Goal: Transaction & Acquisition: Purchase product/service

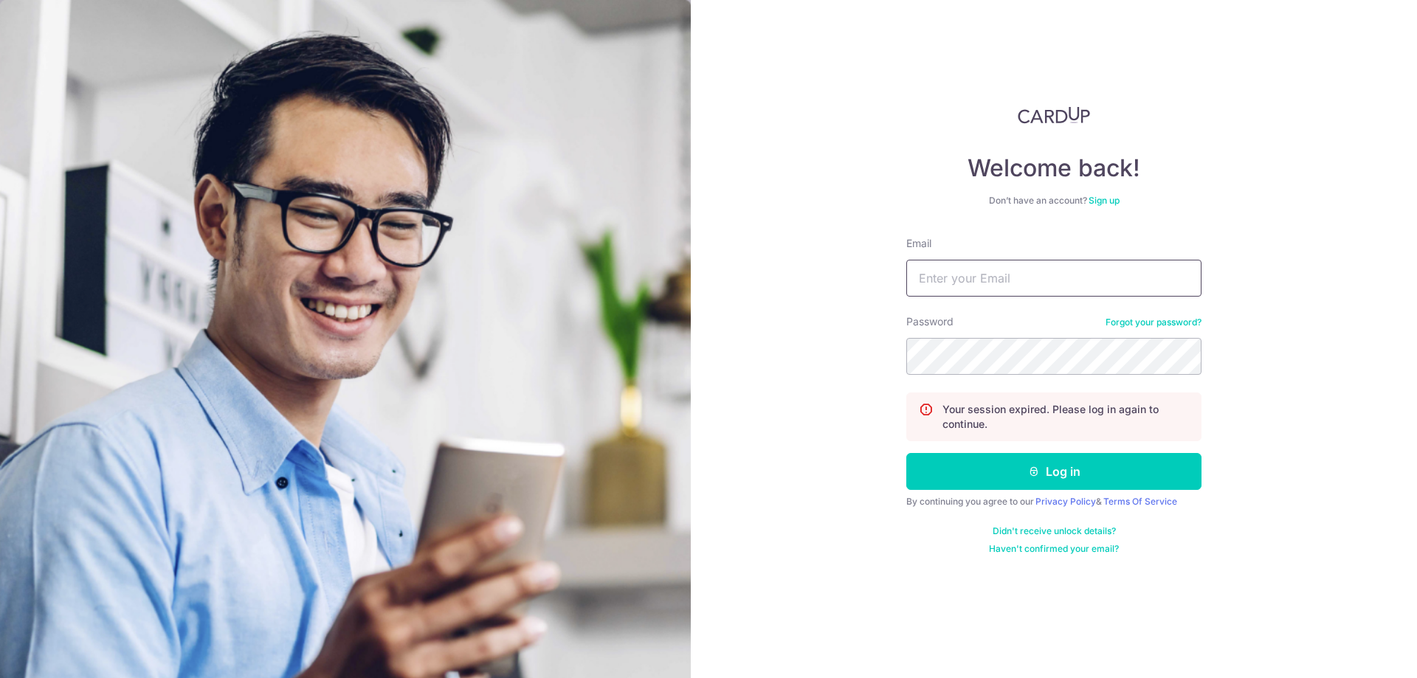
click at [933, 292] on input "Email" at bounding box center [1053, 278] width 295 height 37
type input "[PERSON_NAME][EMAIL_ADDRESS][DOMAIN_NAME]"
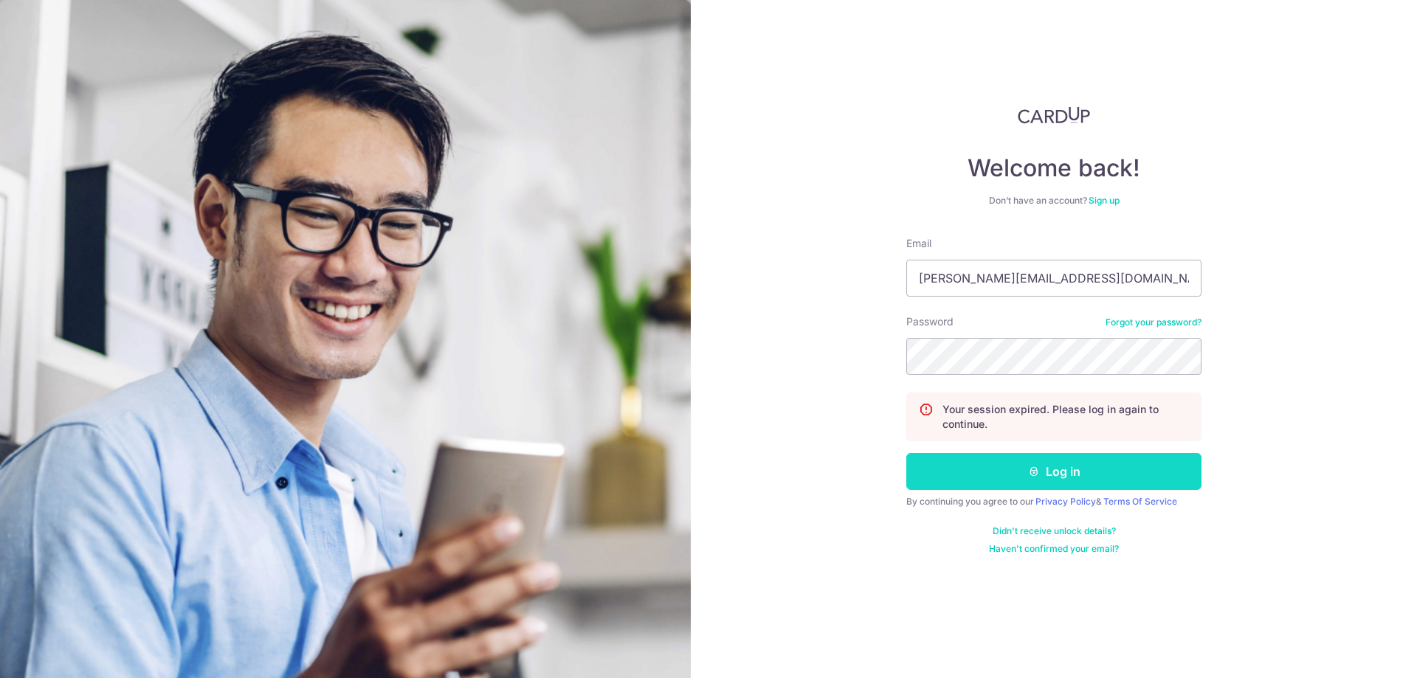
click at [995, 483] on button "Log in" at bounding box center [1053, 471] width 295 height 37
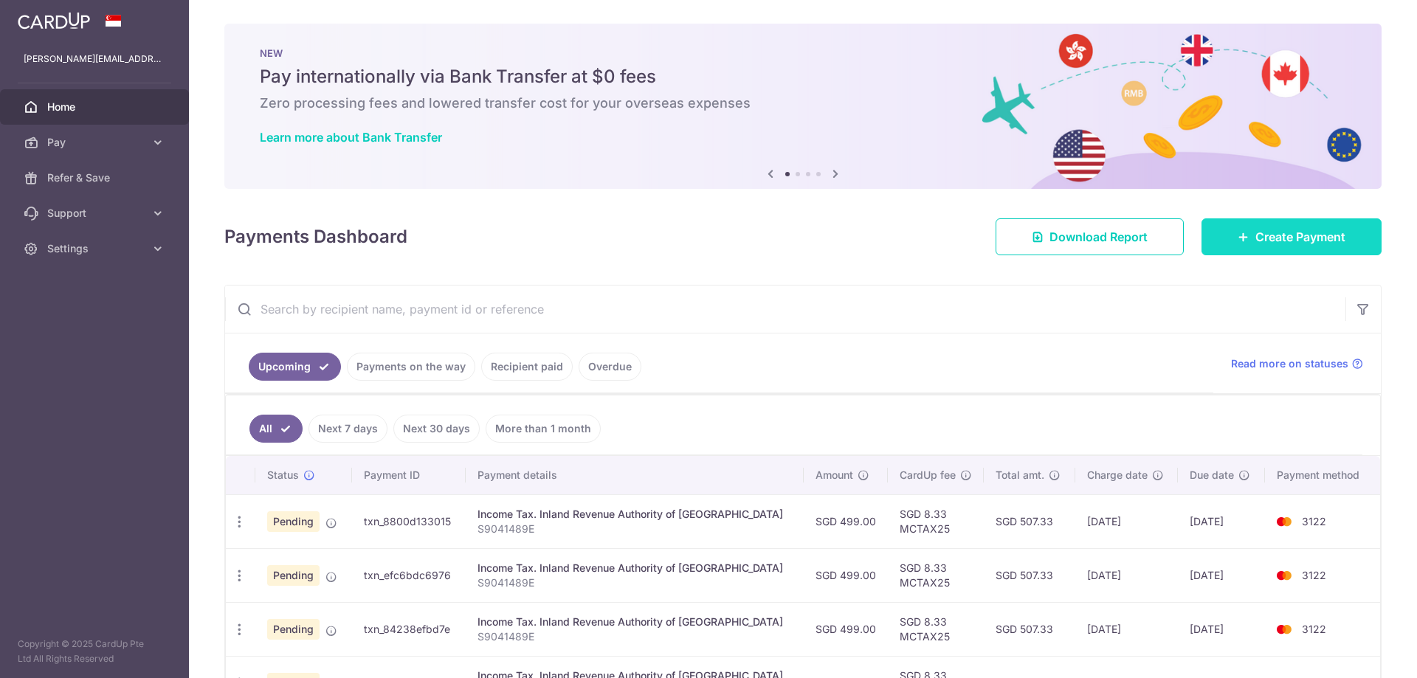
click at [1232, 240] on link "Create Payment" at bounding box center [1291, 236] width 180 height 37
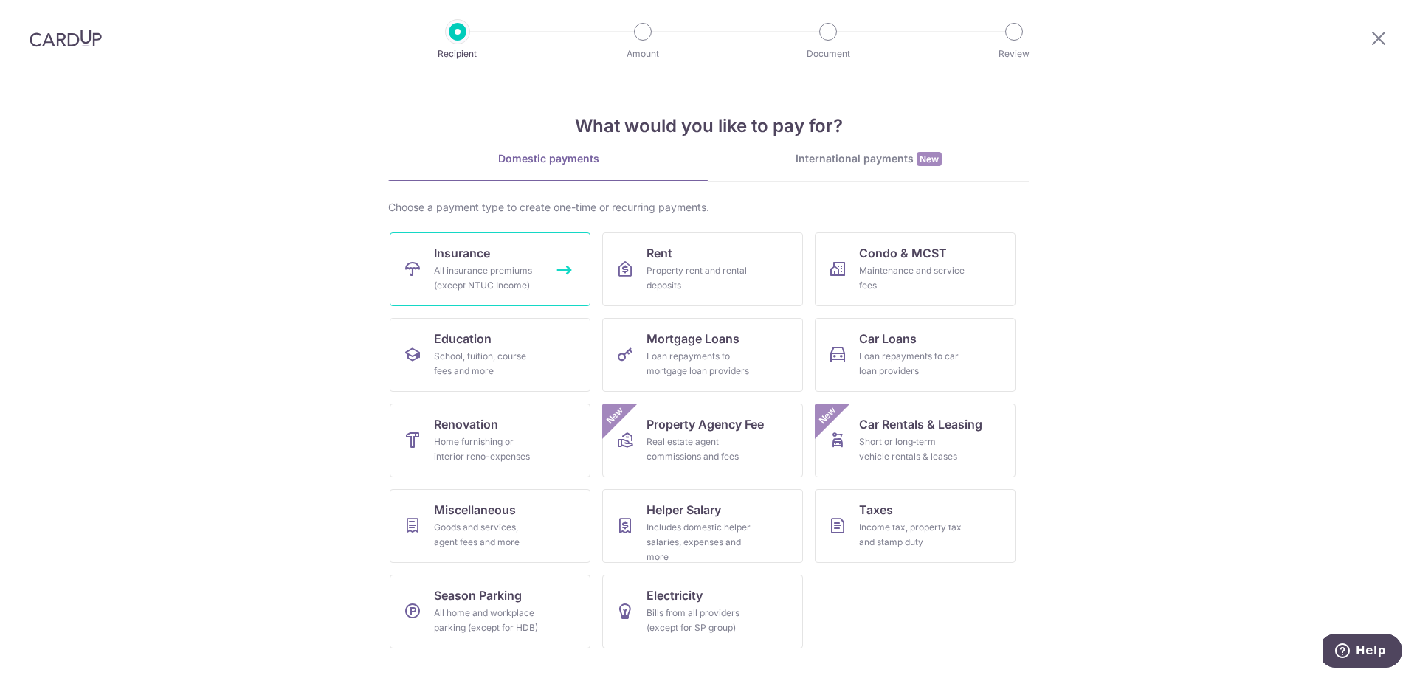
click at [492, 258] on link "Insurance All insurance premiums (except NTUC Income)" at bounding box center [490, 269] width 201 height 74
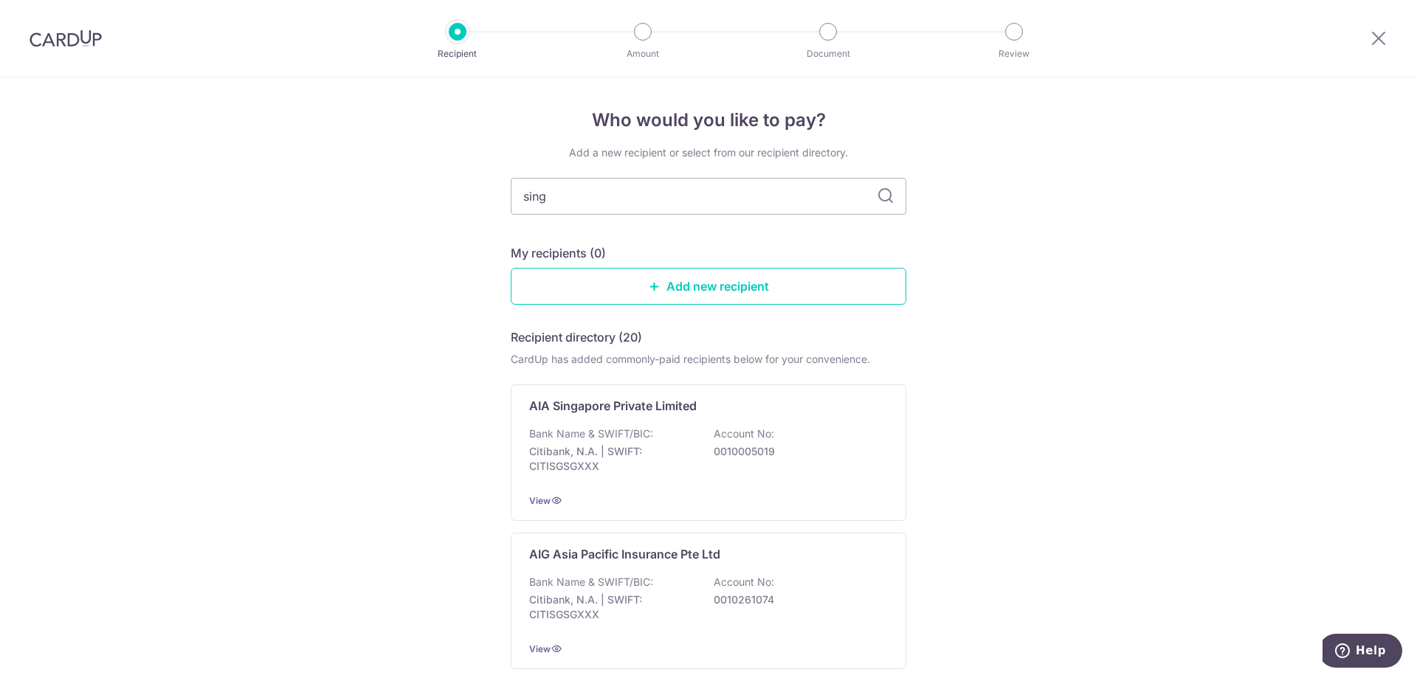
type input "singl"
type input "singife"
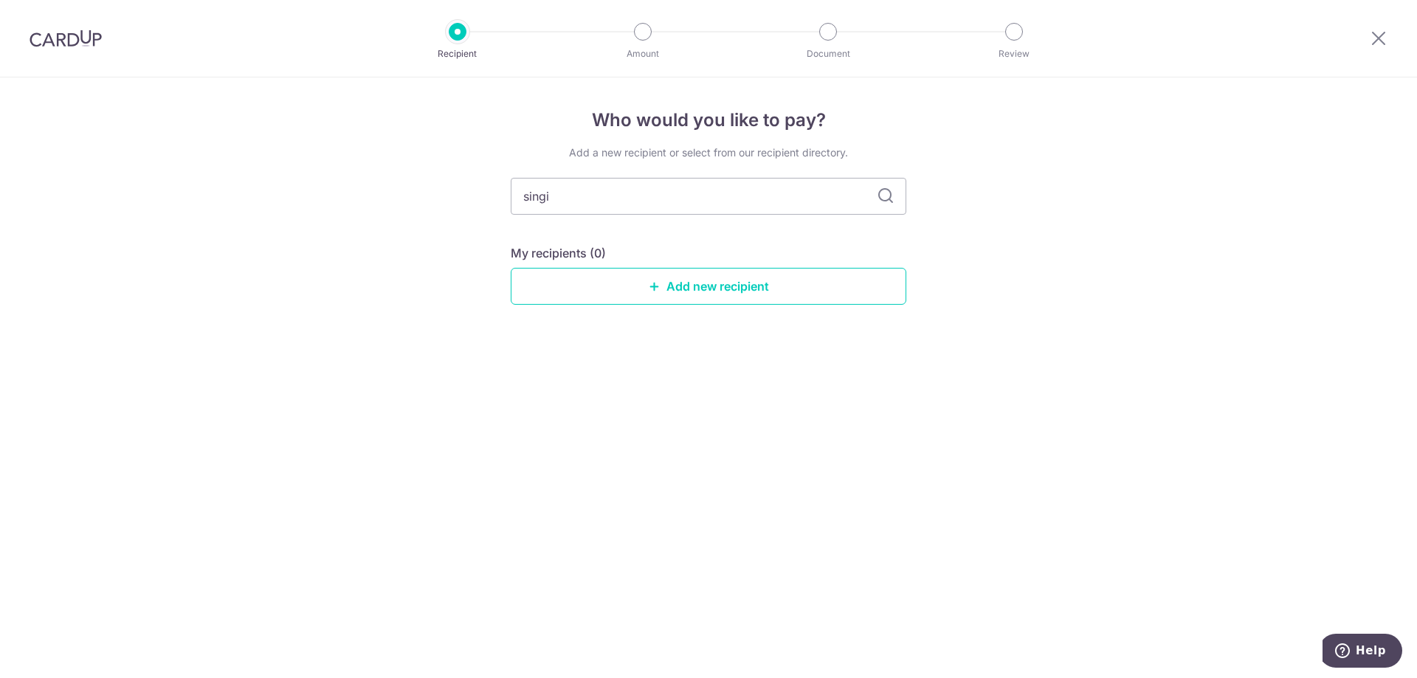
type input "sing"
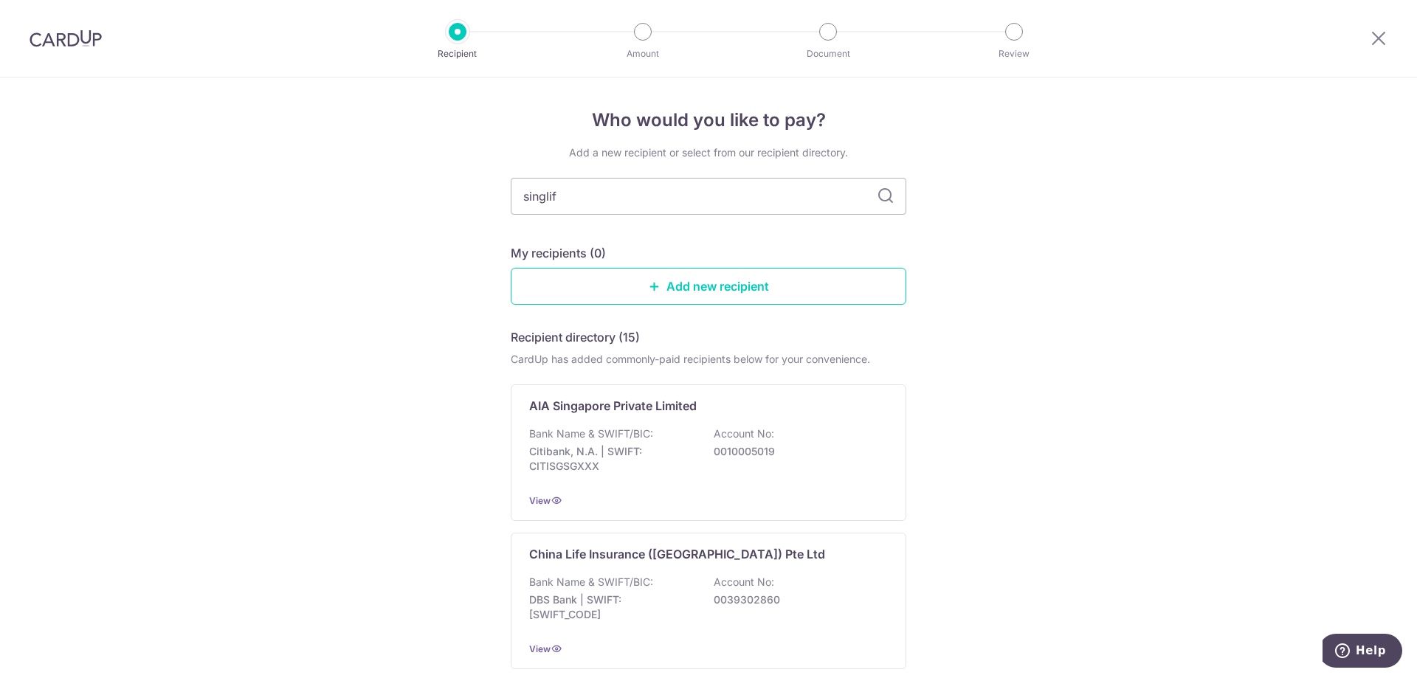
type input "singlife"
drag, startPoint x: 564, startPoint y: 196, endPoint x: 544, endPoint y: 193, distance: 20.1
click at [544, 193] on input "singlife" at bounding box center [709, 196] width 396 height 37
type input "s"
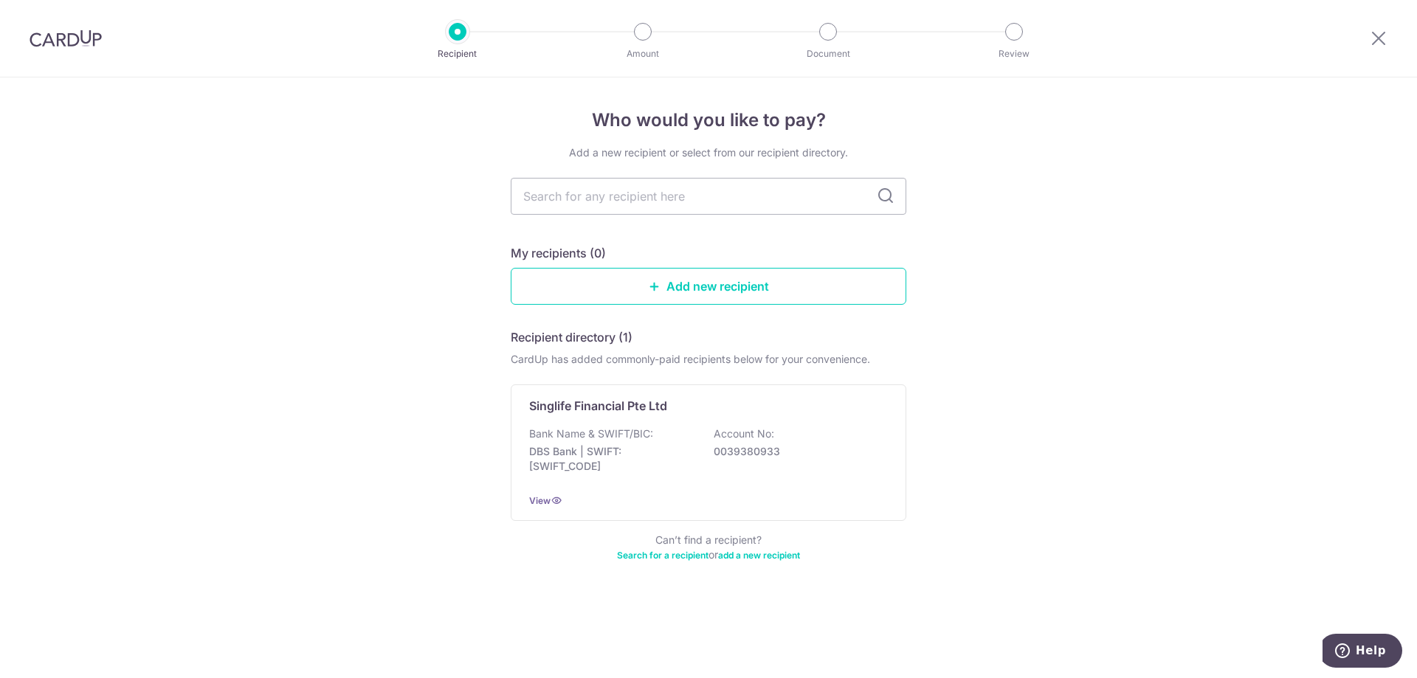
click at [427, 326] on div "Who would you like to pay? Add a new recipient or select from our recipient dir…" at bounding box center [708, 377] width 1417 height 601
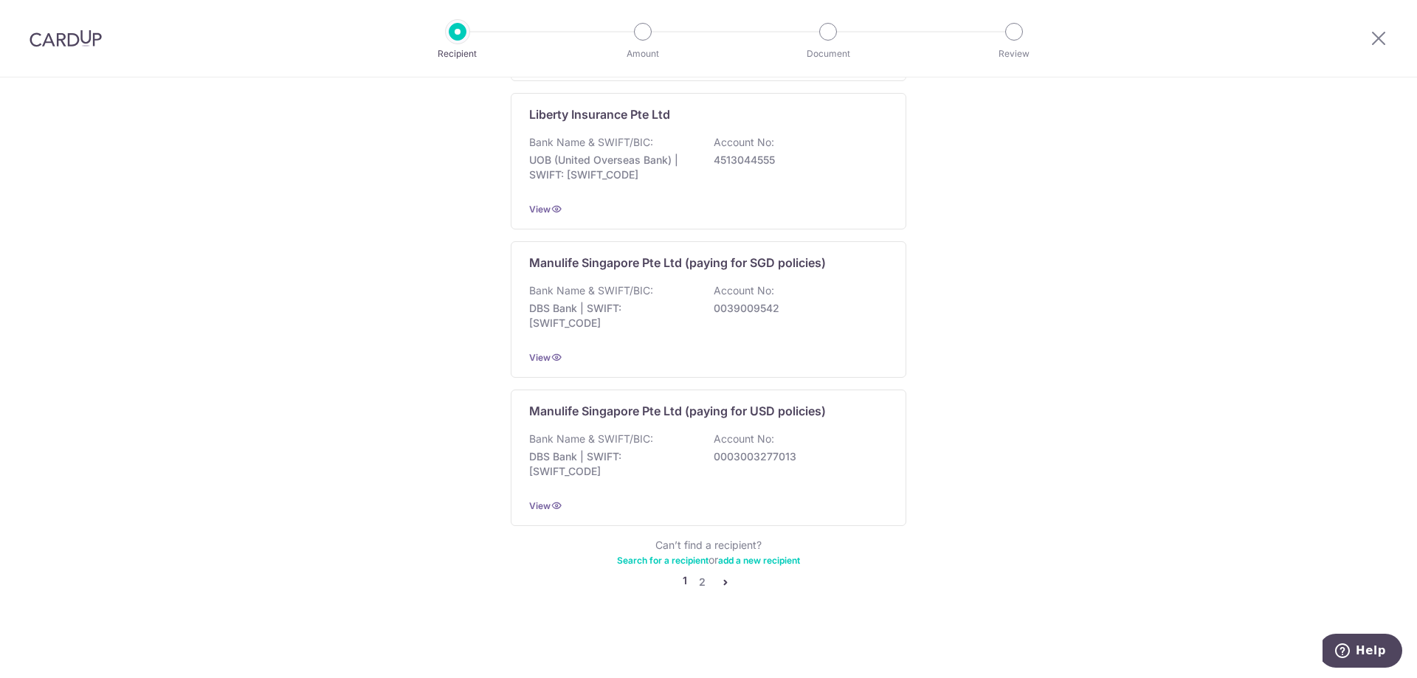
scroll to position [1418, 0]
click at [700, 580] on link "2" at bounding box center [702, 582] width 18 height 18
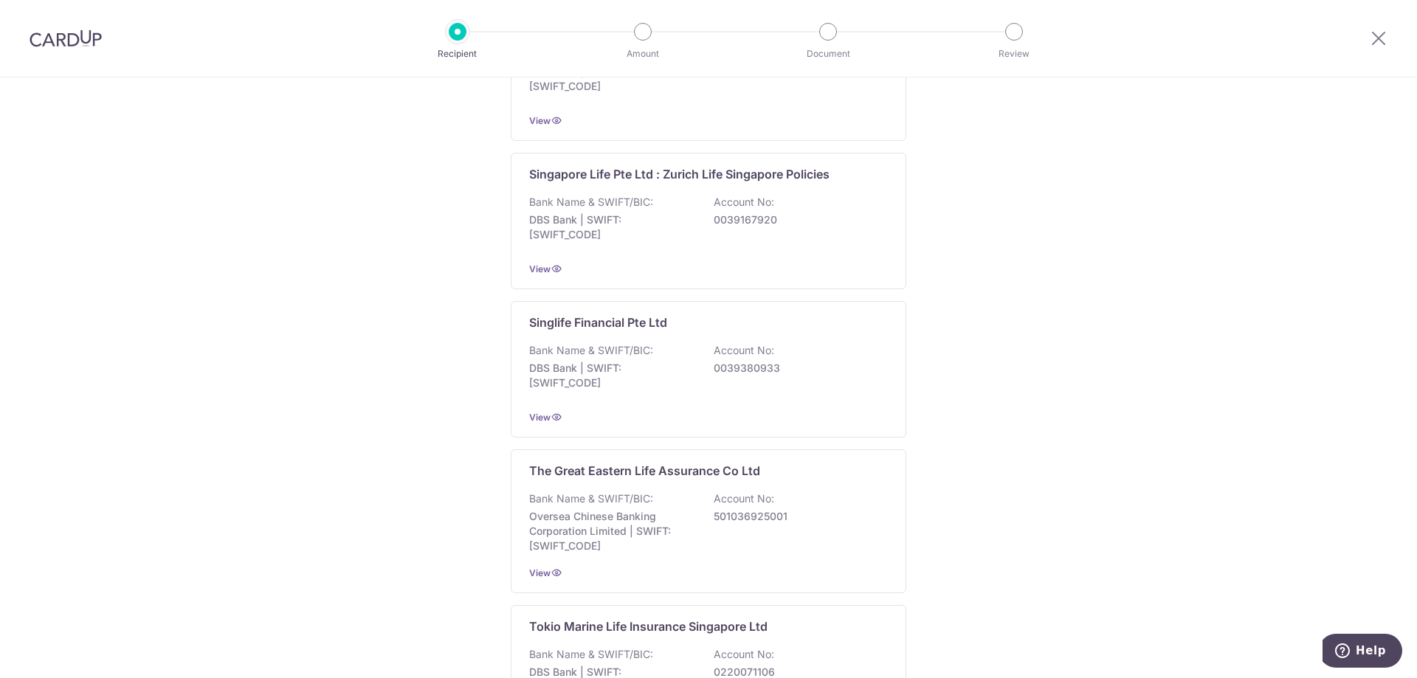
scroll to position [1433, 0]
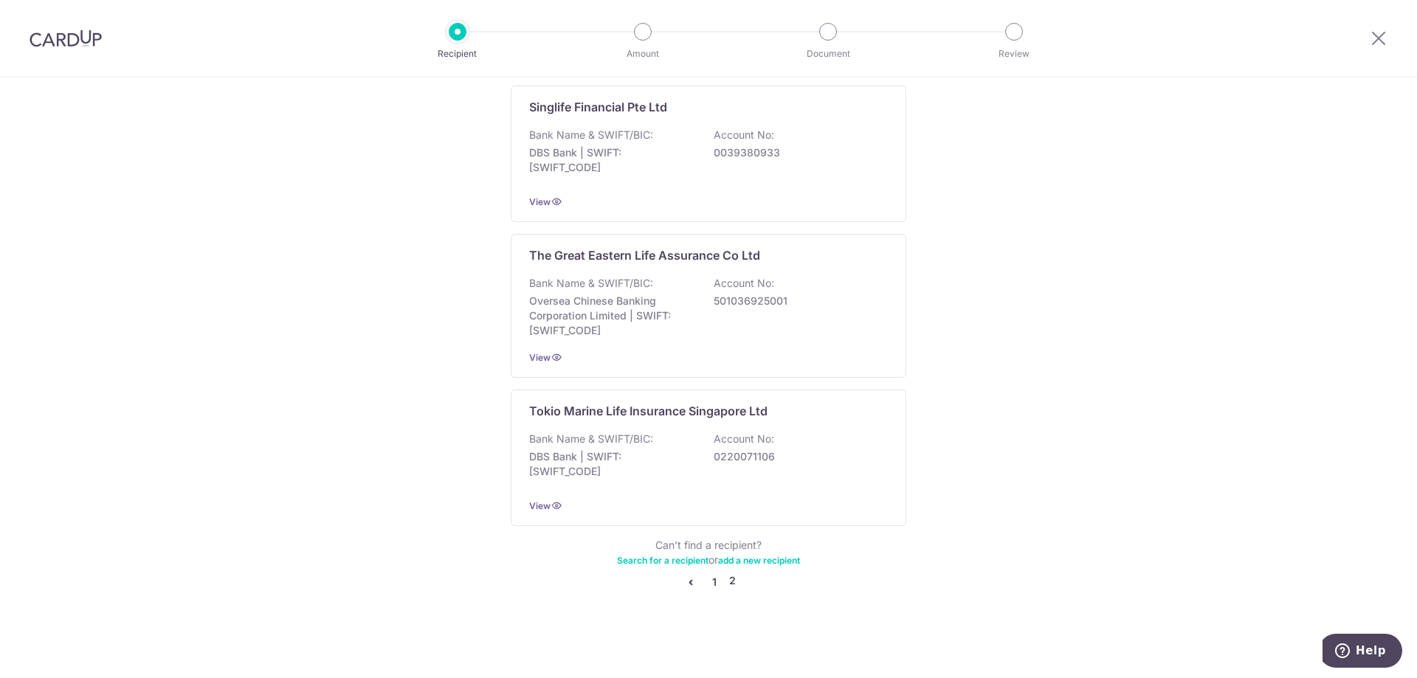
click at [711, 576] on link "1" at bounding box center [715, 582] width 18 height 18
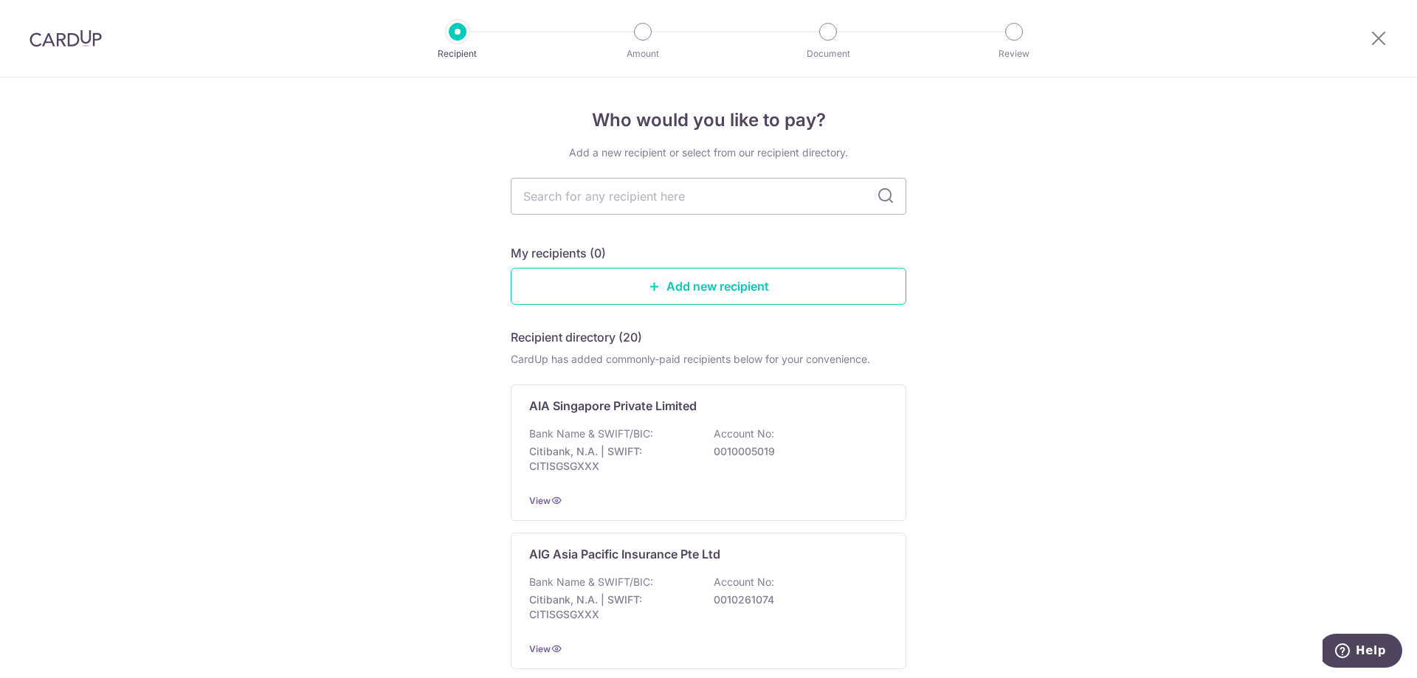
click at [88, 44] on img at bounding box center [66, 39] width 72 height 18
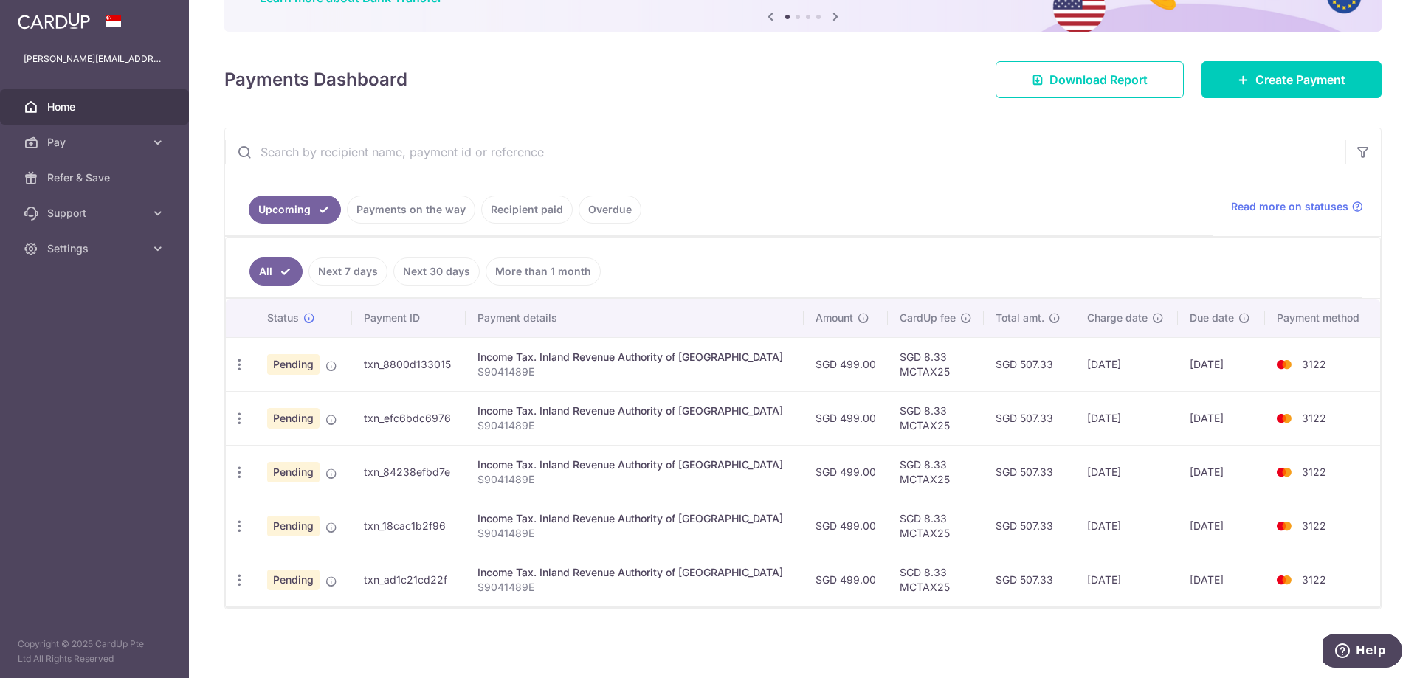
scroll to position [140, 0]
click at [1262, 84] on span "Create Payment" at bounding box center [1300, 79] width 90 height 18
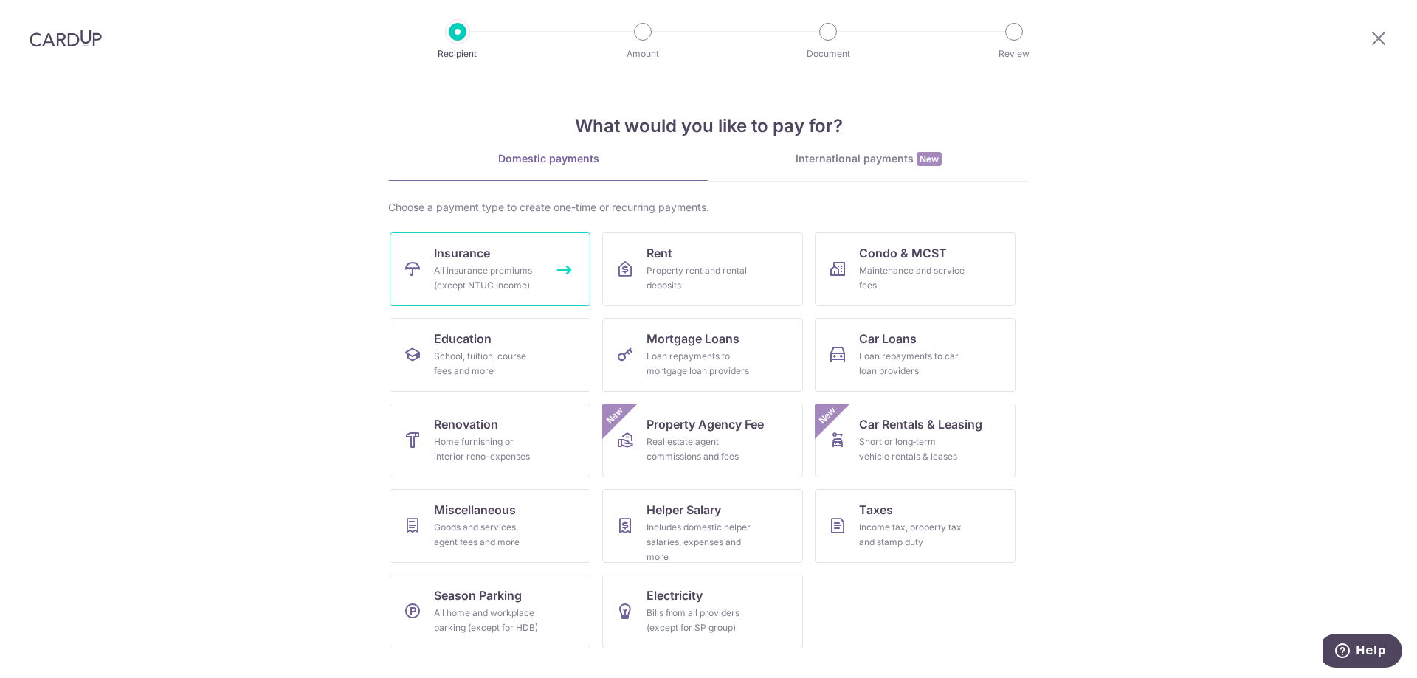
click at [541, 268] on link "Insurance All insurance premiums (except NTUC Income)" at bounding box center [490, 269] width 201 height 74
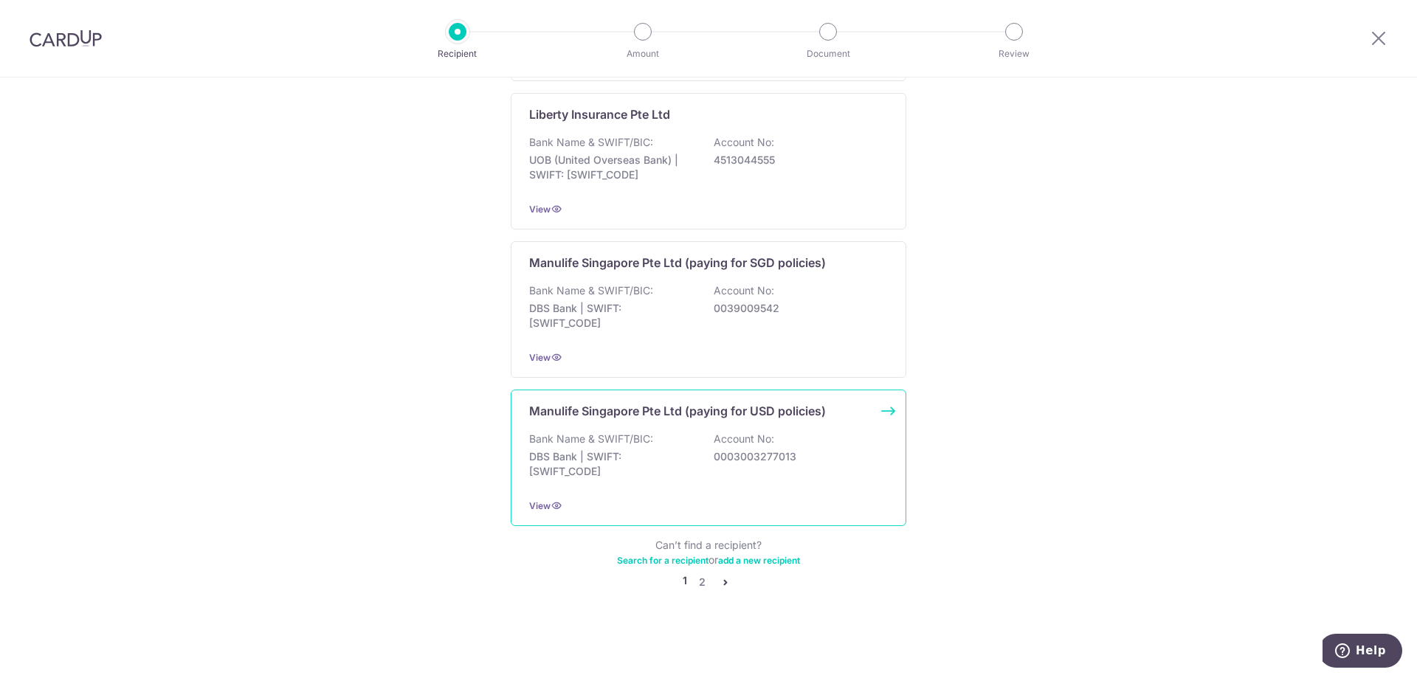
scroll to position [1418, 0]
click at [700, 581] on link "2" at bounding box center [702, 582] width 18 height 18
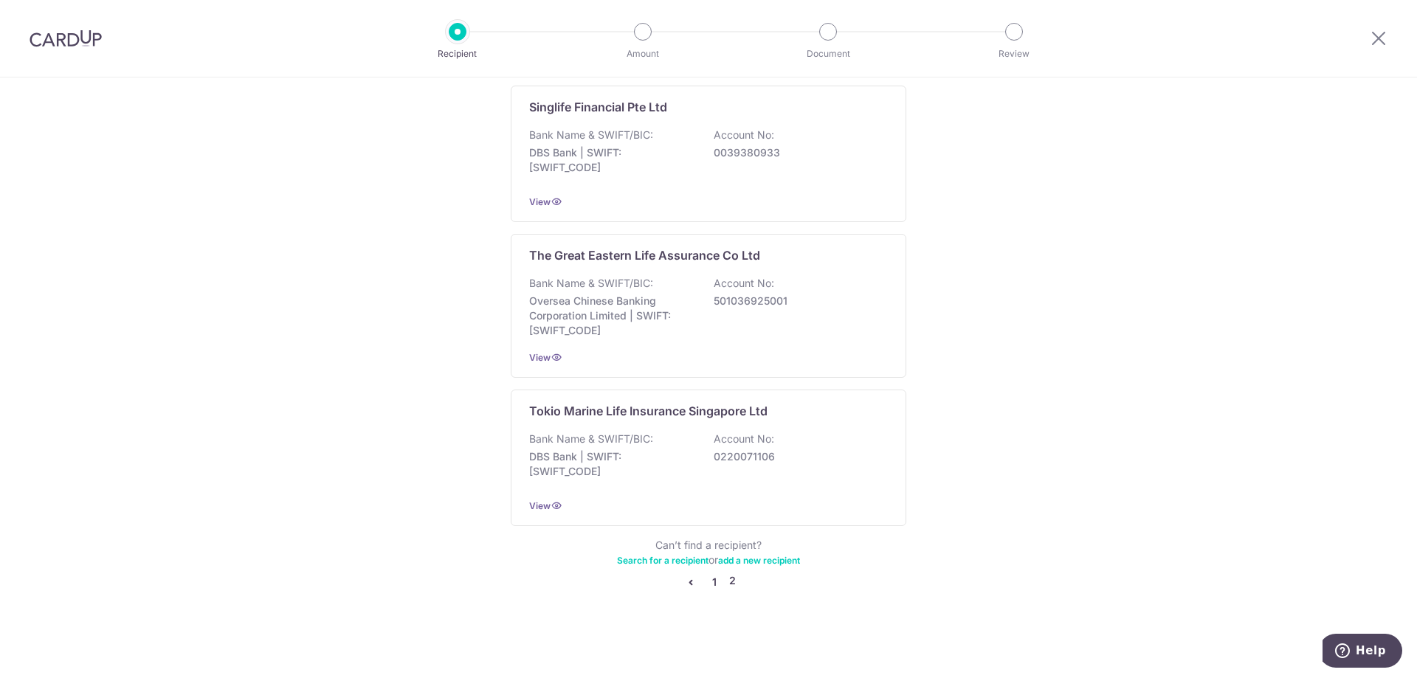
click at [713, 587] on link "1" at bounding box center [715, 582] width 18 height 18
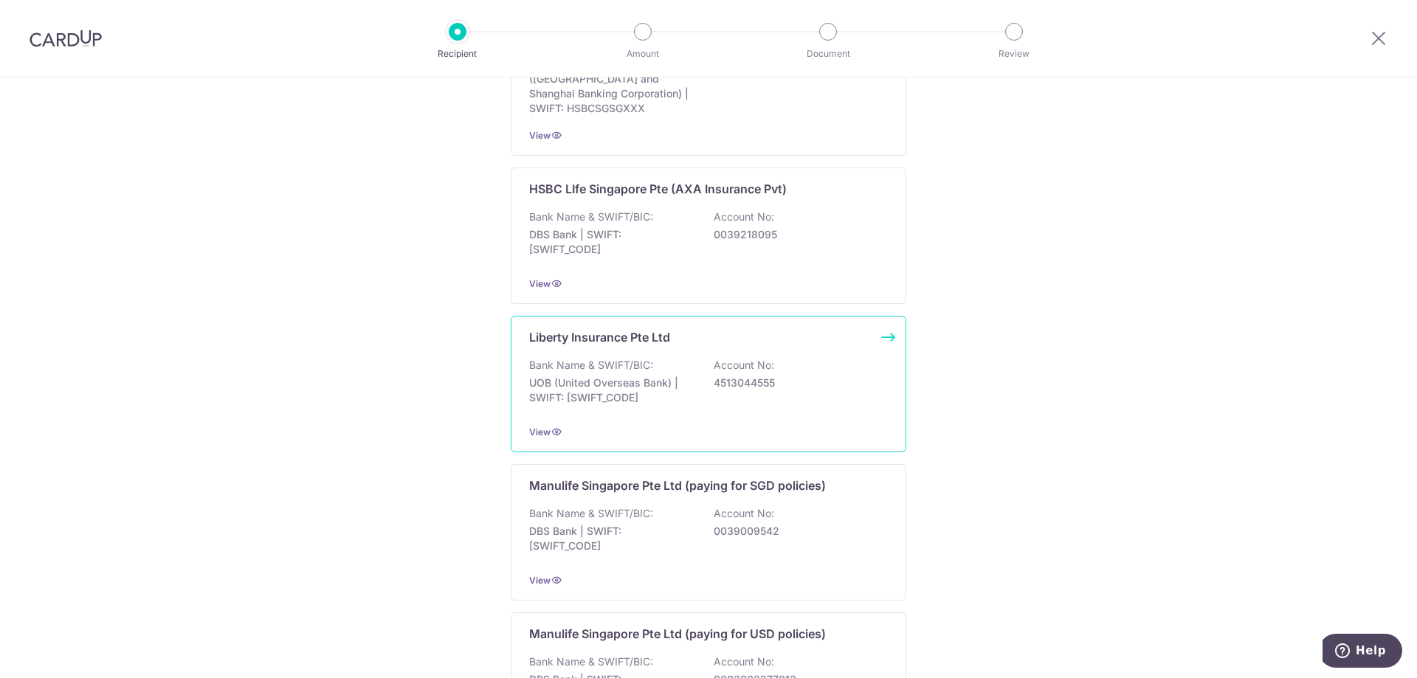
scroll to position [1418, 0]
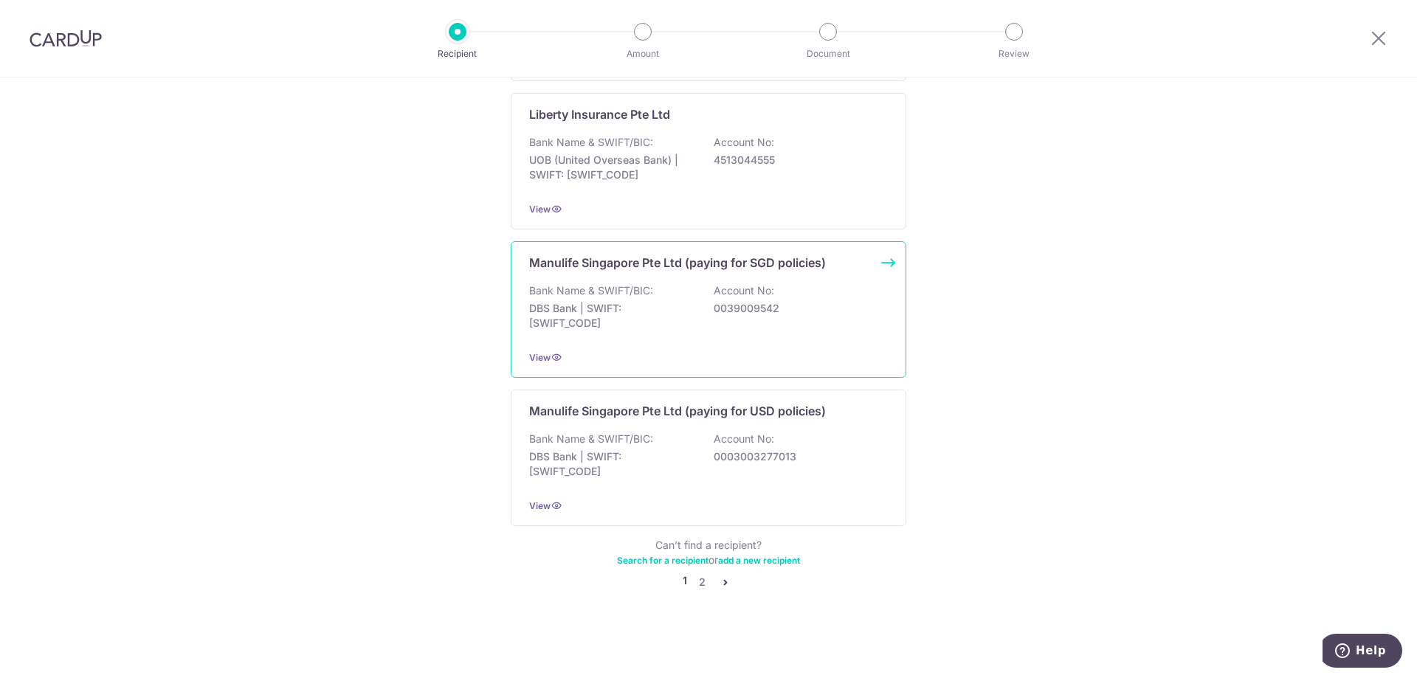
click at [681, 312] on p "DBS Bank | SWIFT: DBSSSGSGXXX" at bounding box center [611, 316] width 165 height 30
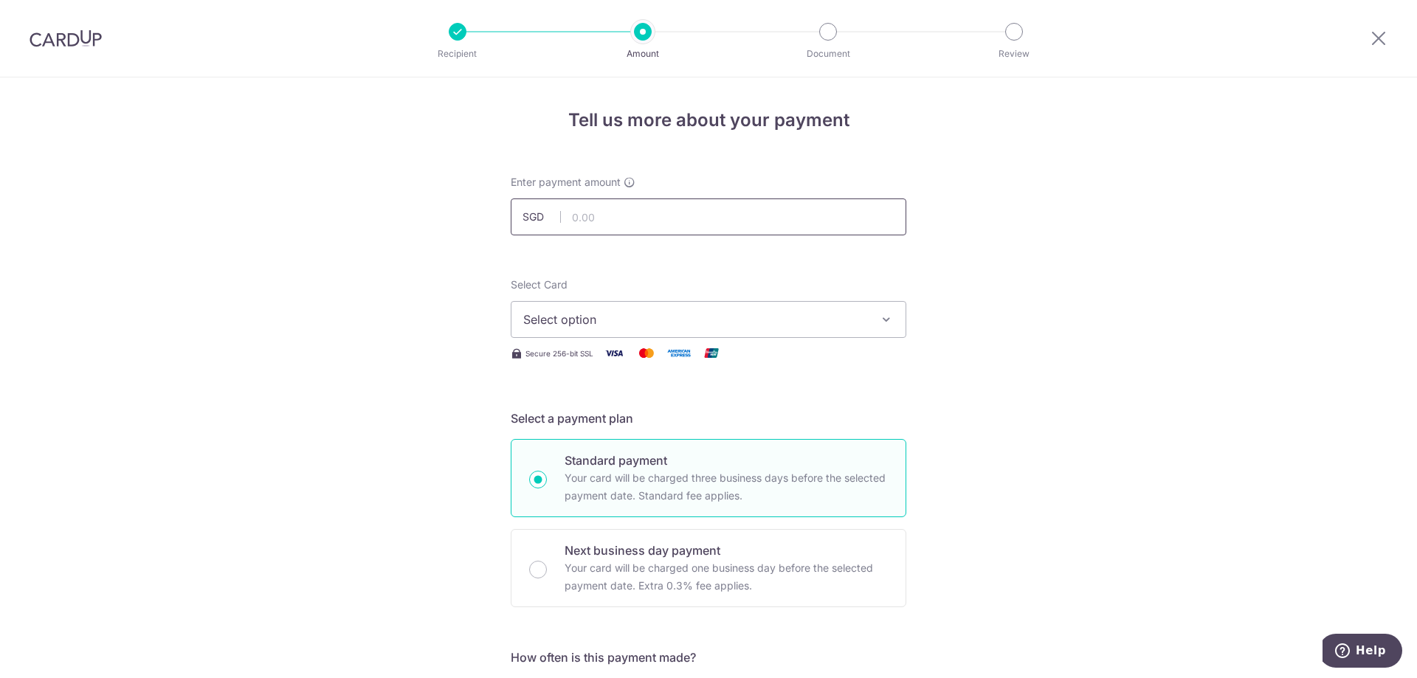
click at [629, 215] on input "text" at bounding box center [709, 217] width 396 height 37
type input "1,000.00"
click at [616, 321] on span "Select option" at bounding box center [695, 320] width 344 height 18
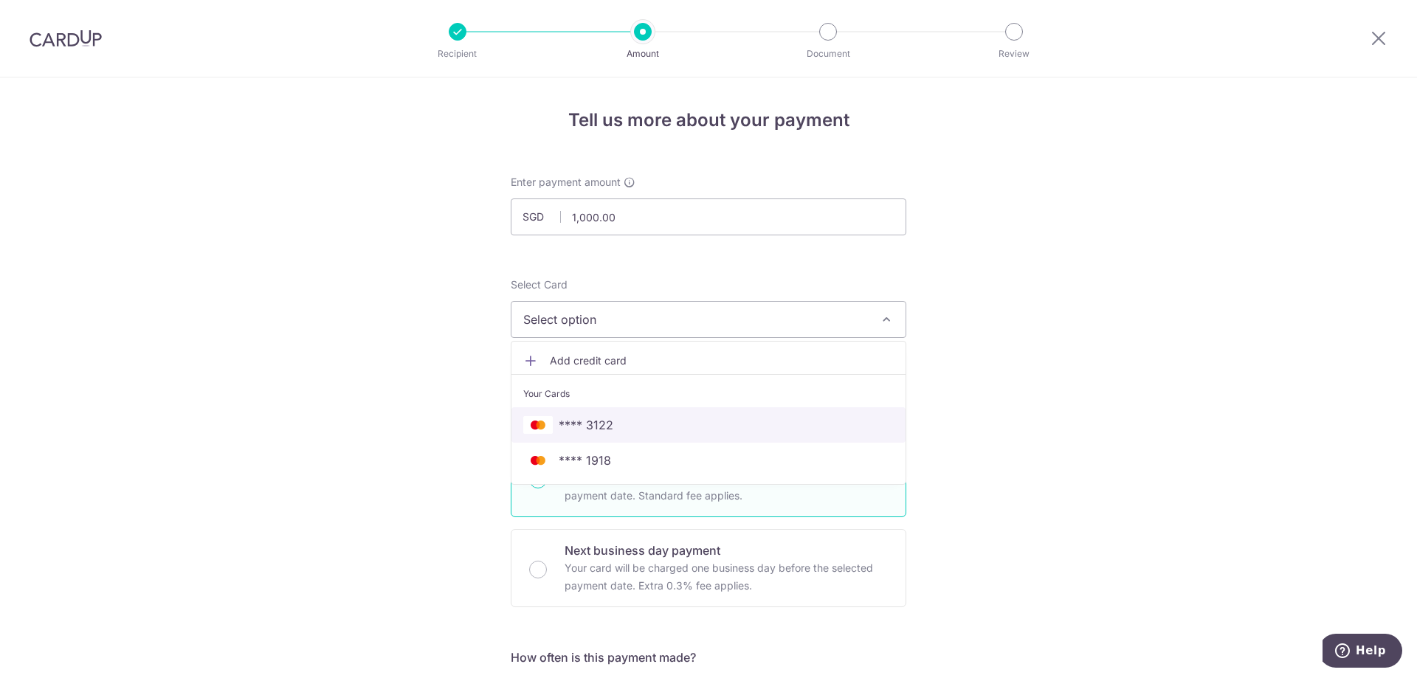
click at [593, 425] on span "**** 3122" at bounding box center [586, 425] width 55 height 18
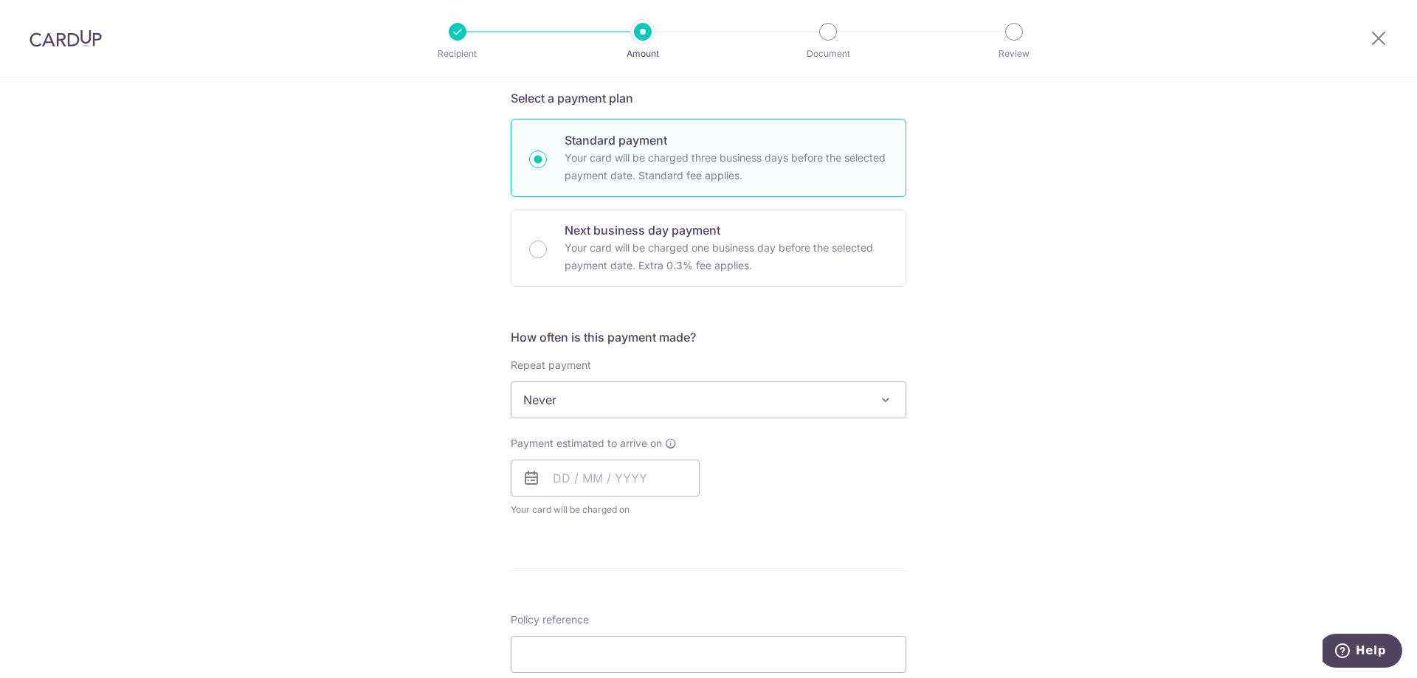
scroll to position [376, 0]
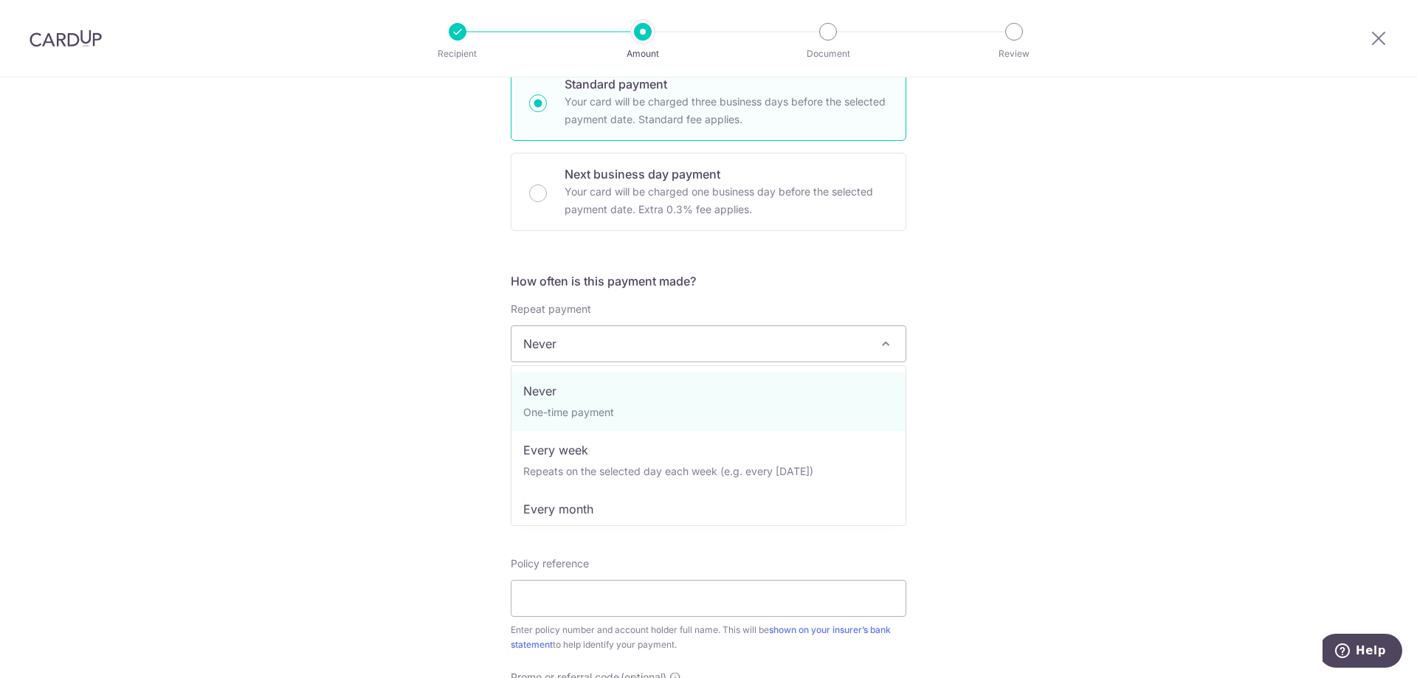
click at [592, 352] on span "Never" at bounding box center [708, 343] width 394 height 35
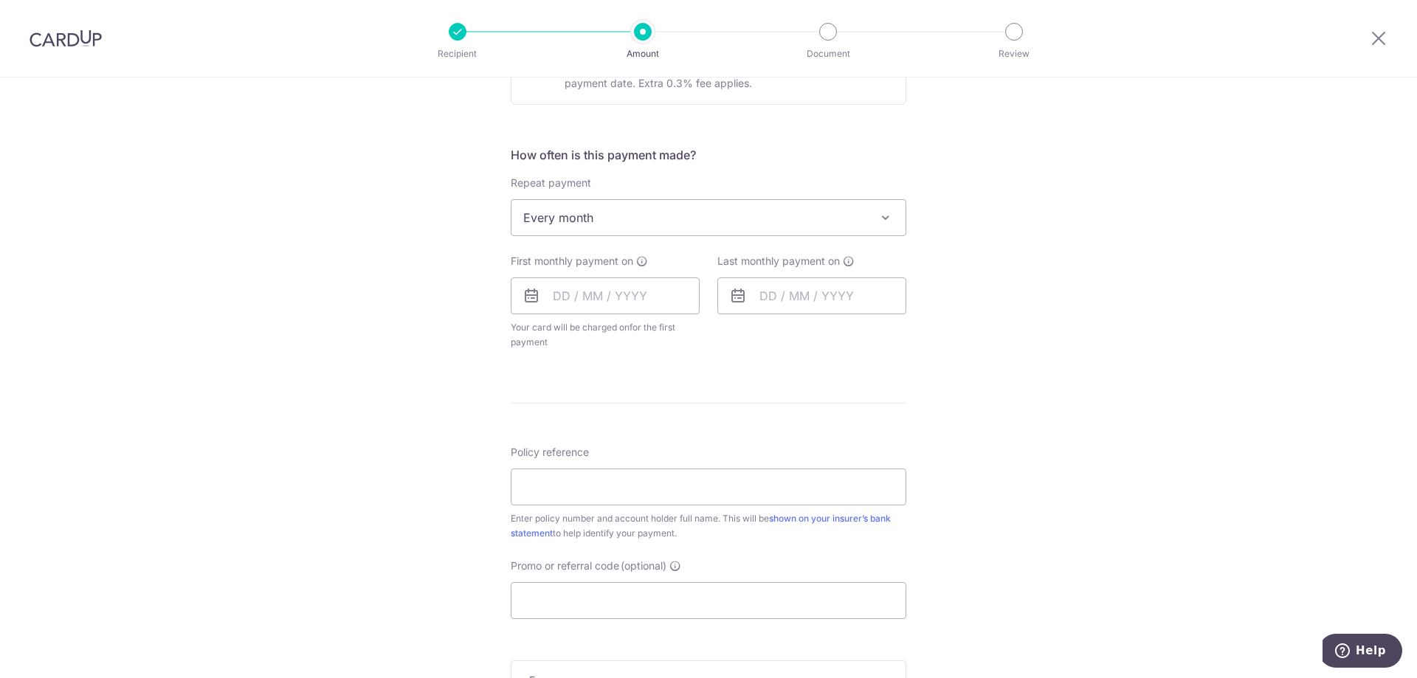
scroll to position [602, 0]
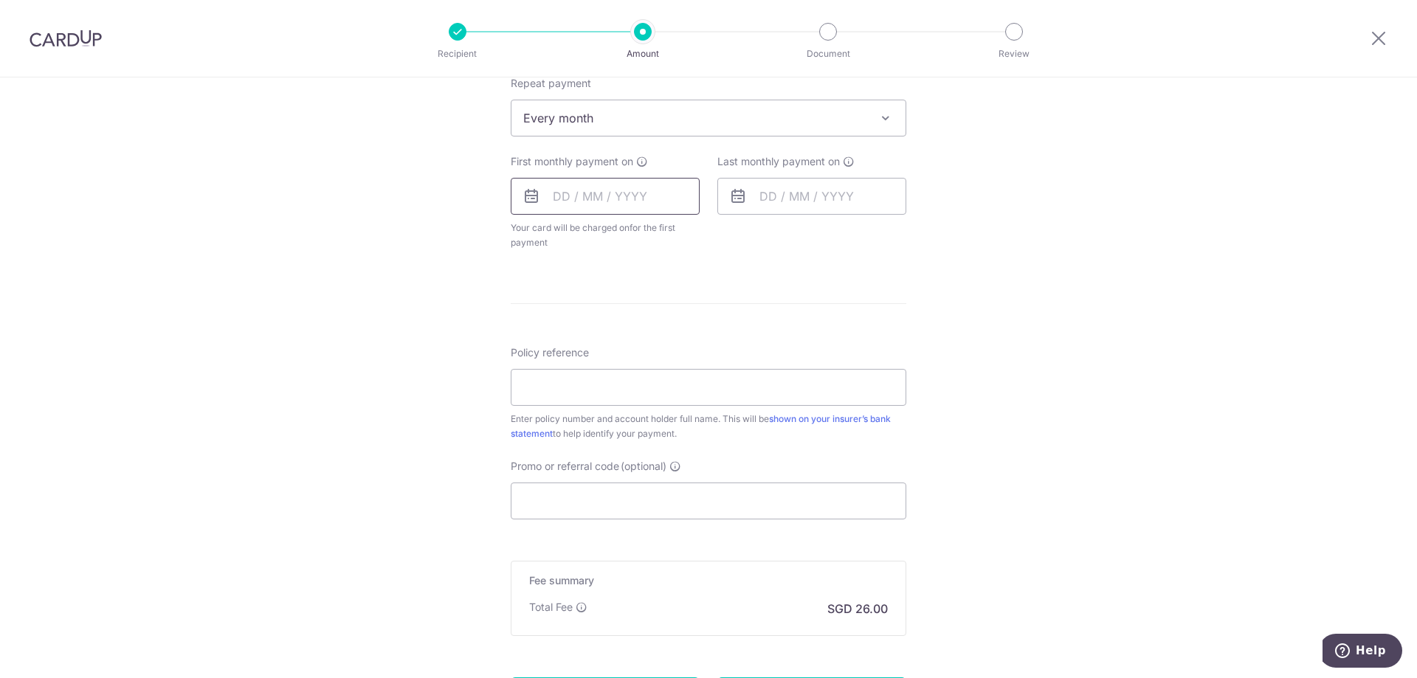
click at [604, 204] on input "text" at bounding box center [605, 196] width 189 height 37
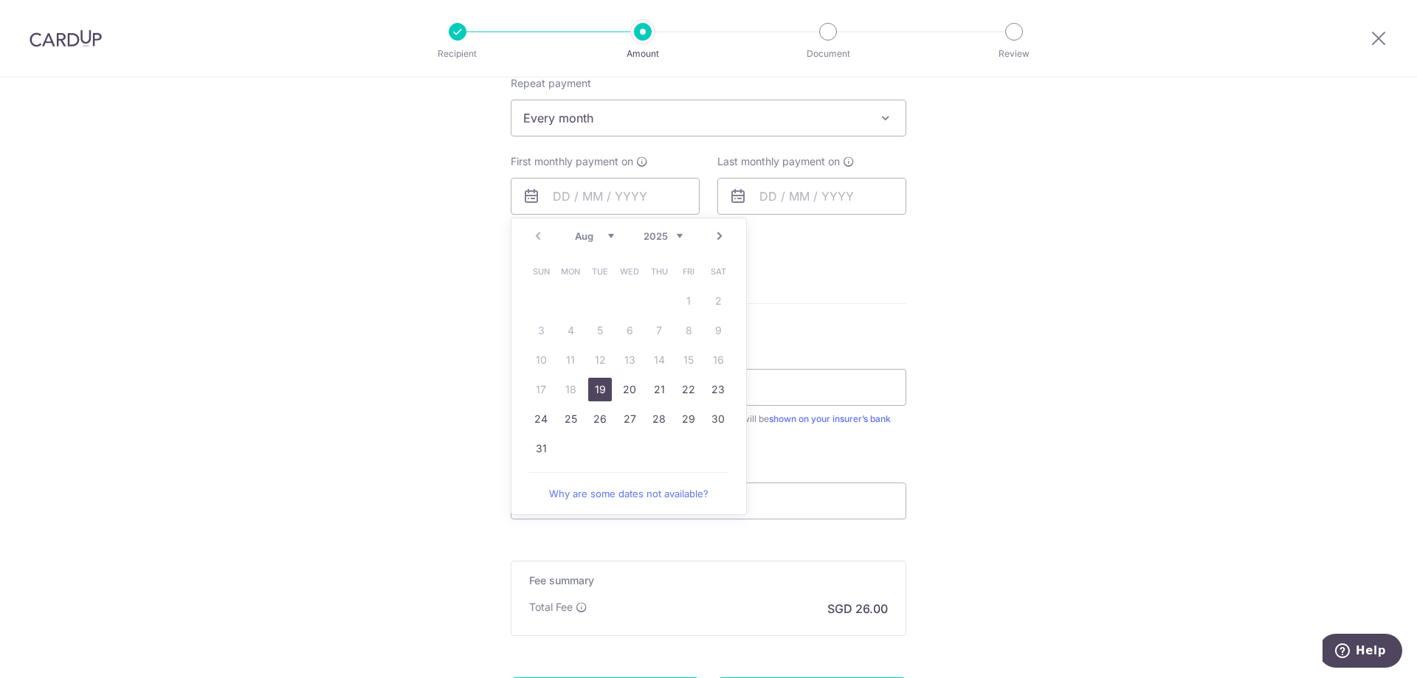
click at [601, 137] on div "How often is this payment made? Repeat payment Never Every week Every month Eve…" at bounding box center [709, 153] width 396 height 215
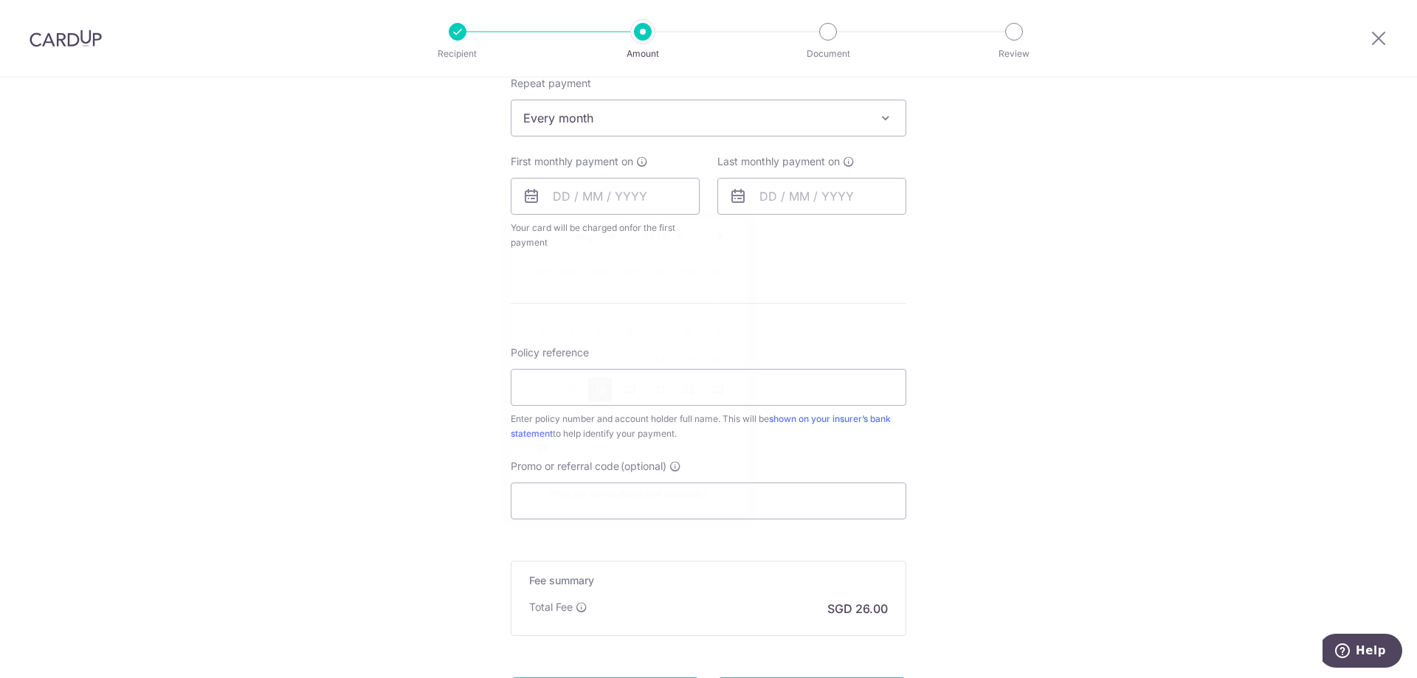
click at [596, 125] on span "Every month" at bounding box center [708, 117] width 394 height 35
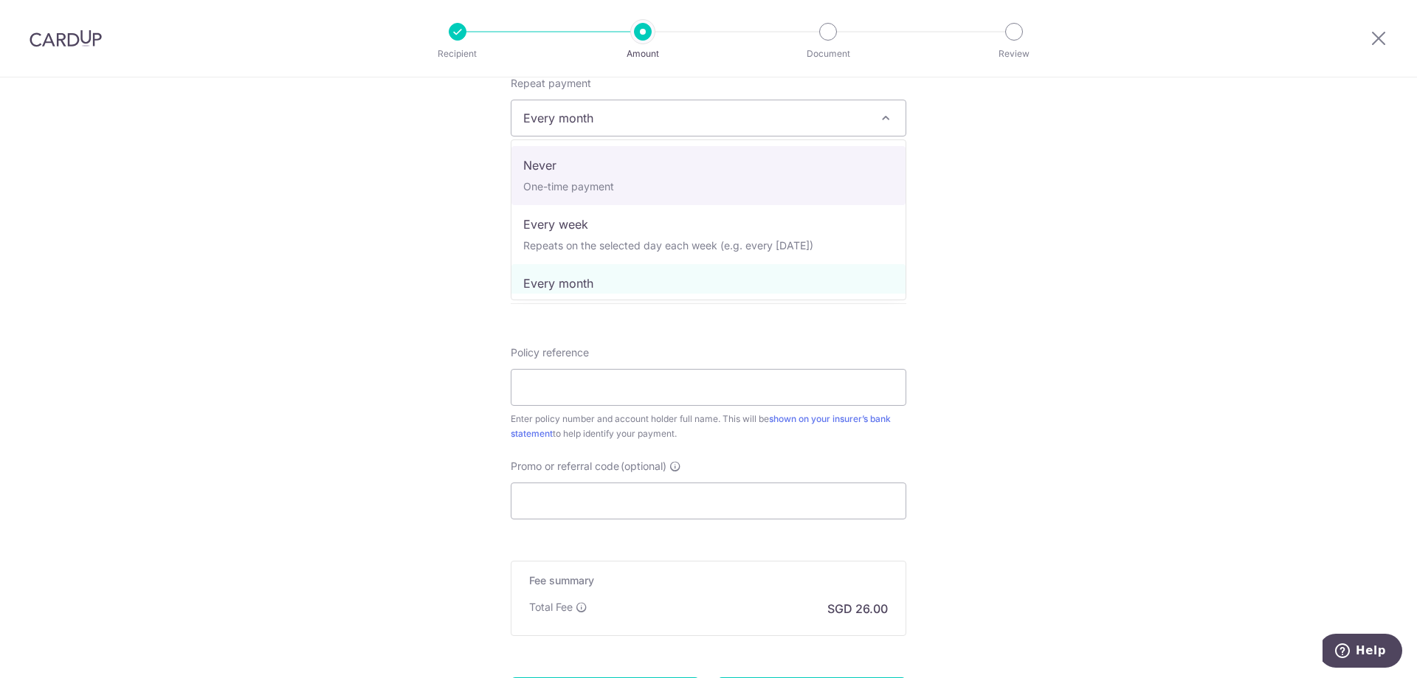
select select "1"
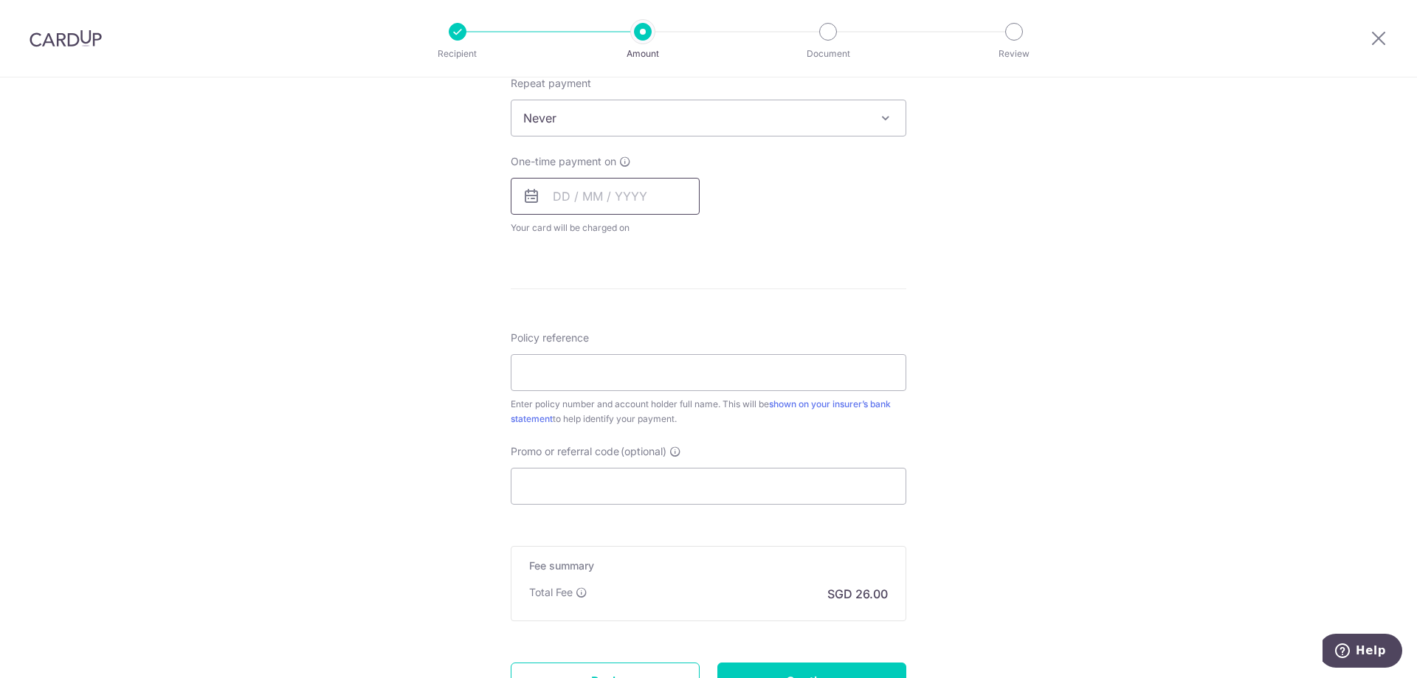
click at [572, 194] on input "text" at bounding box center [605, 196] width 189 height 37
click at [602, 395] on link "19" at bounding box center [600, 390] width 24 height 24
type input "19/08/2025"
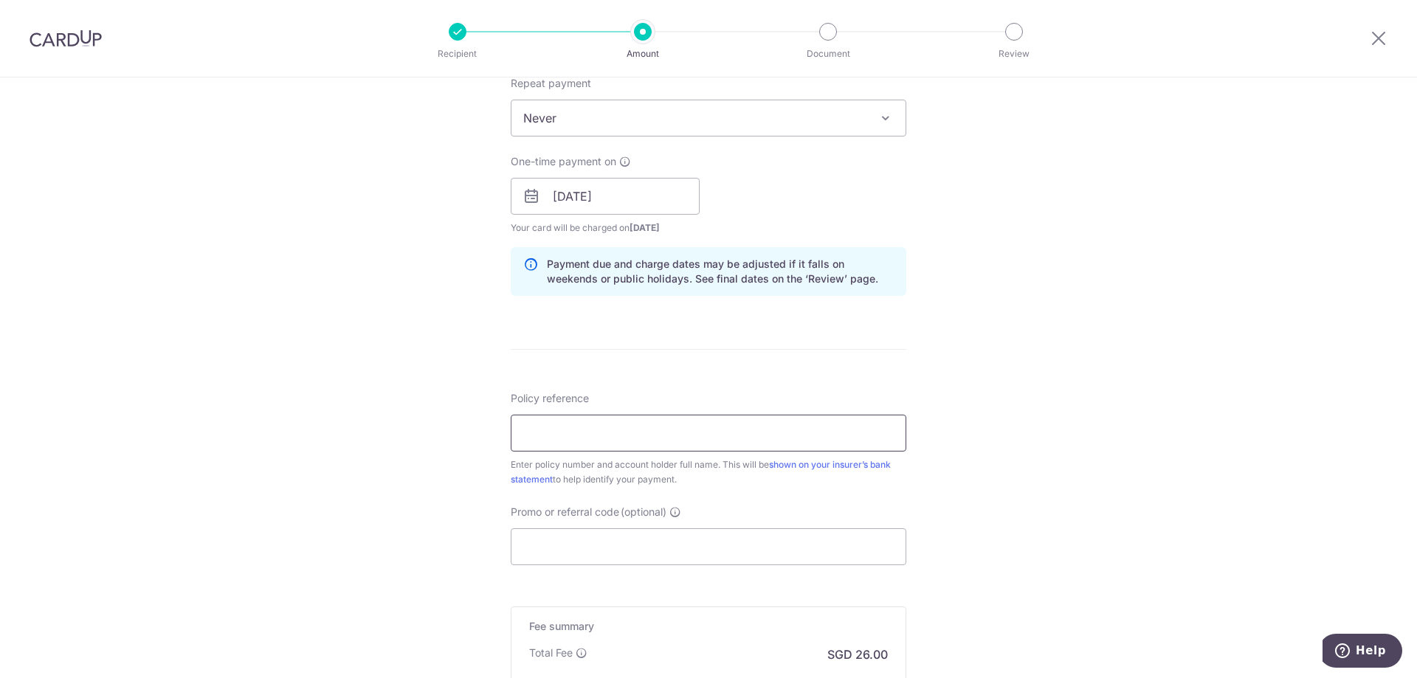
click at [595, 434] on input "Policy reference" at bounding box center [709, 433] width 396 height 37
click at [584, 547] on input "Promo or referral code (optional)" at bounding box center [709, 546] width 396 height 37
click at [692, 436] on input "Policy reference" at bounding box center [709, 433] width 396 height 37
click at [666, 417] on input "Policy reference" at bounding box center [709, 433] width 396 height 37
type input "1111"
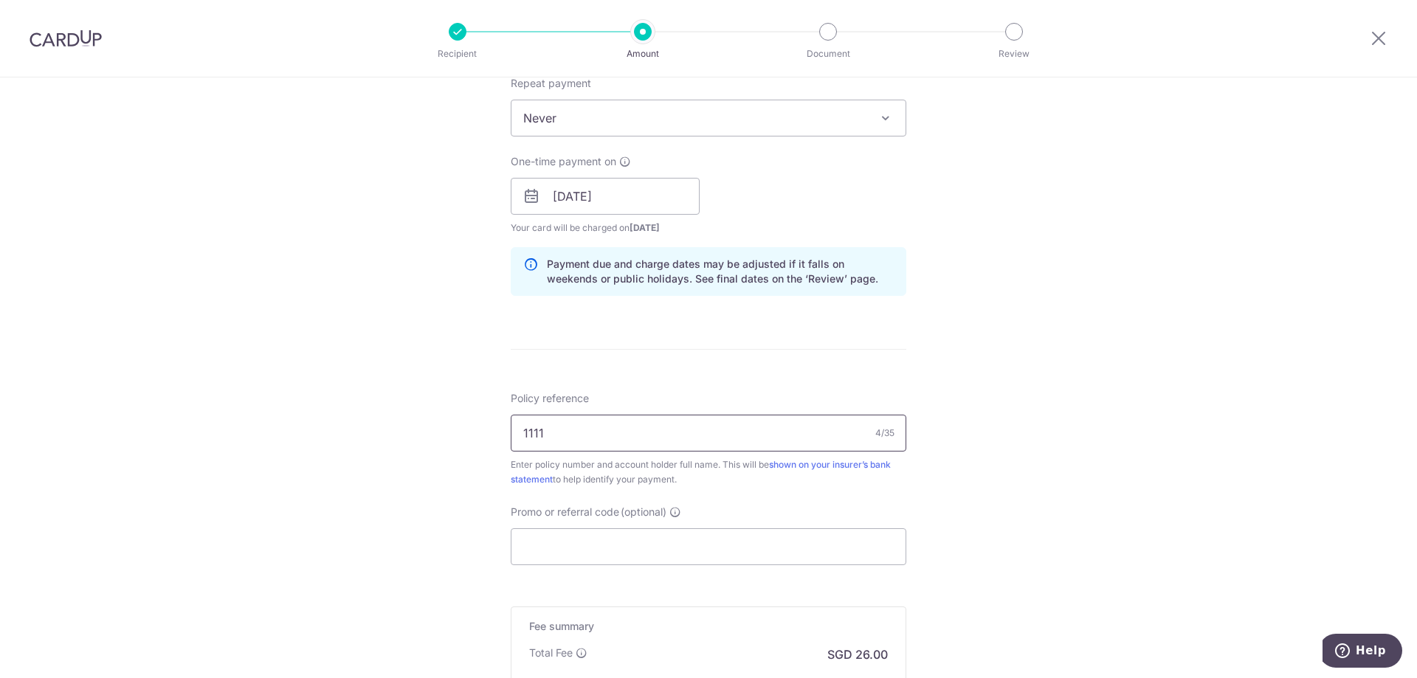
drag, startPoint x: 628, startPoint y: 438, endPoint x: 514, endPoint y: 436, distance: 114.4
click at [514, 436] on input "1111" at bounding box center [709, 433] width 396 height 37
click at [804, 463] on link "shown on your insurer’s bank statement" at bounding box center [701, 472] width 380 height 26
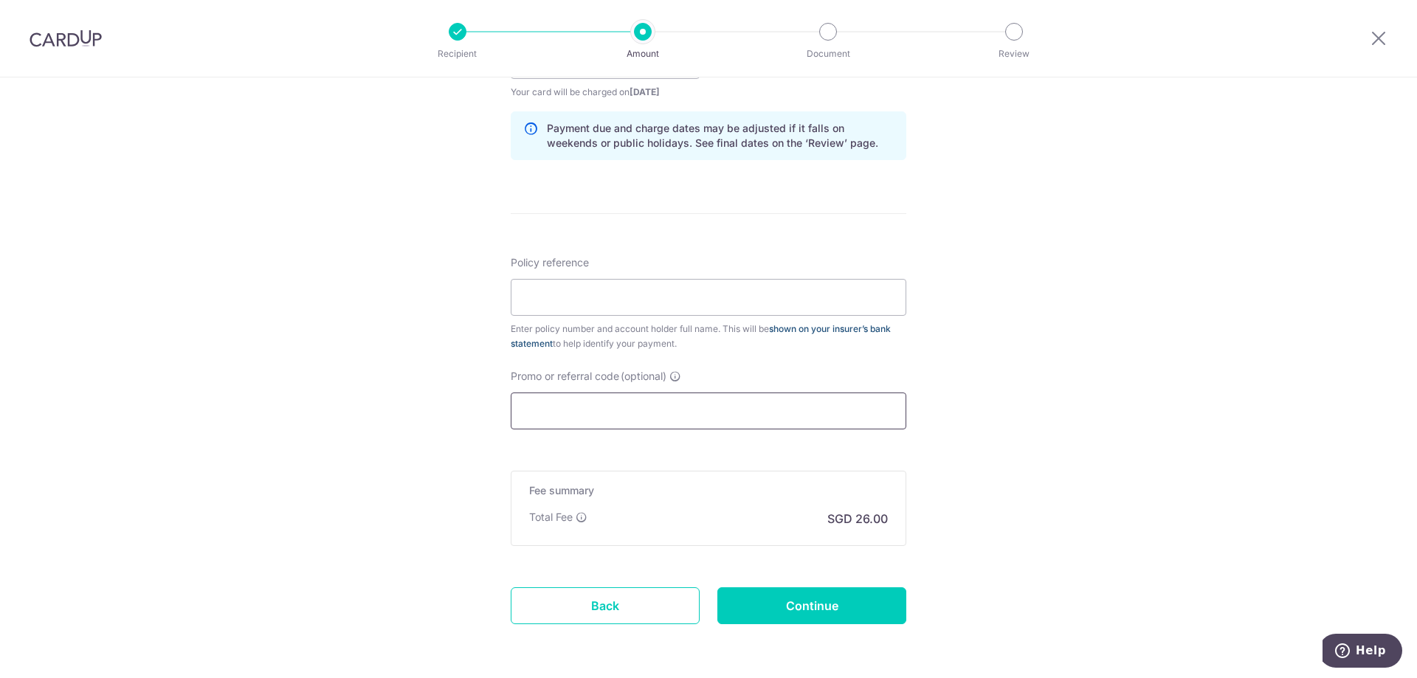
scroll to position [753, 0]
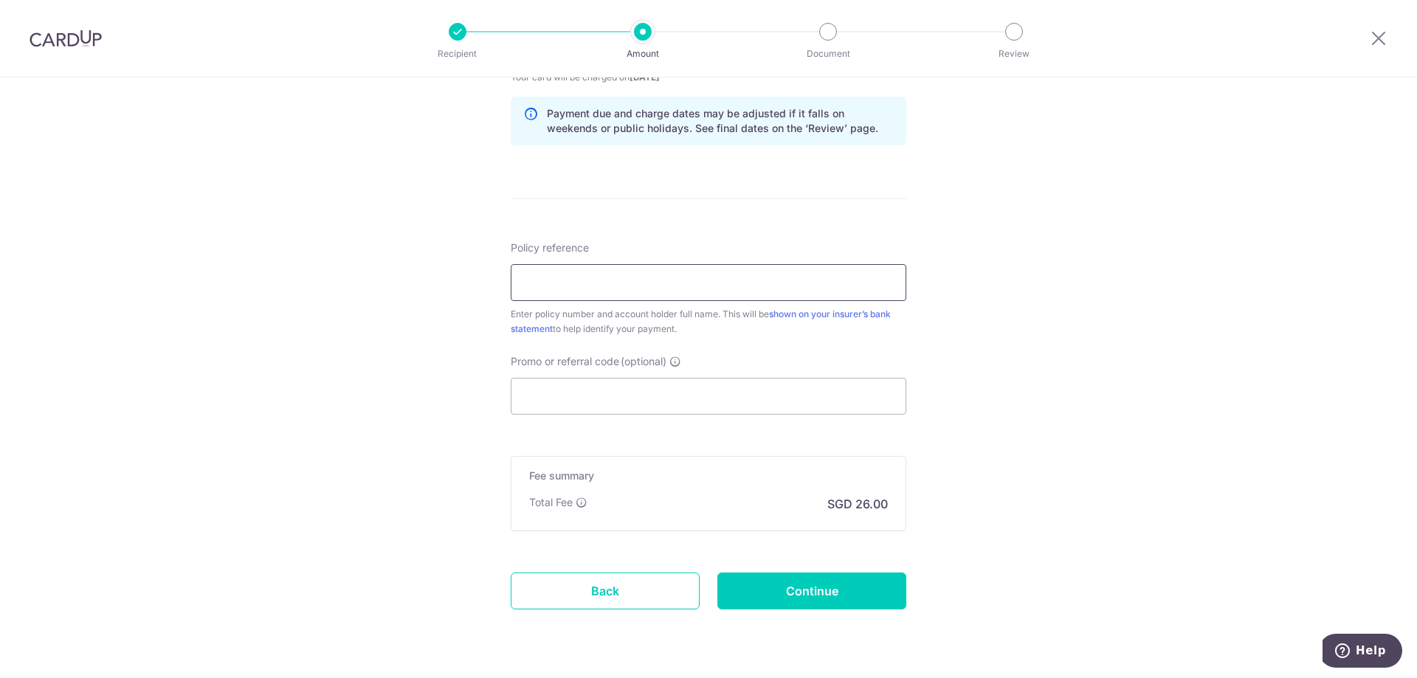
click at [608, 281] on input "Policy reference" at bounding box center [709, 282] width 396 height 37
type input "1452238664 - Chue Sai Hou"
click at [1040, 415] on div "Tell us more about your payment Enter payment amount SGD 1,000.00 1000.00 Selec…" at bounding box center [708, 23] width 1417 height 1396
click at [822, 587] on input "Continue" at bounding box center [811, 591] width 189 height 37
type input "Create Schedule"
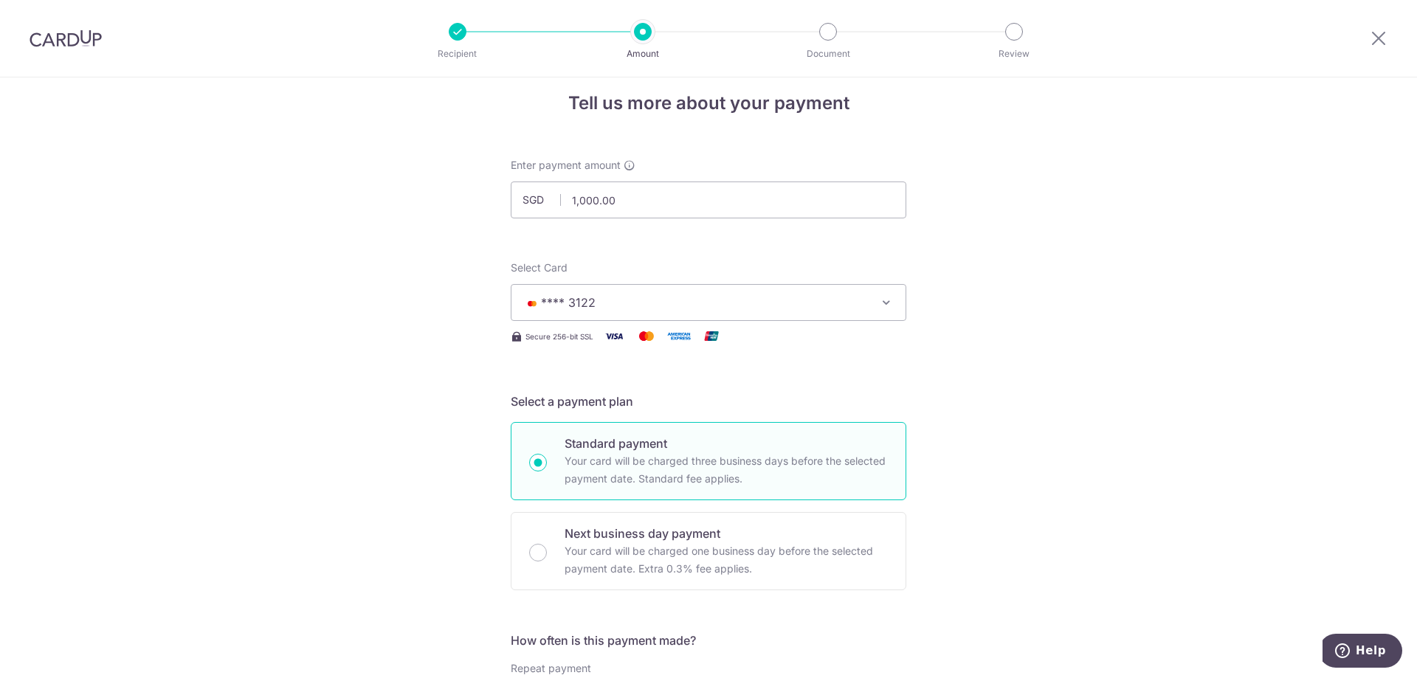
scroll to position [0, 0]
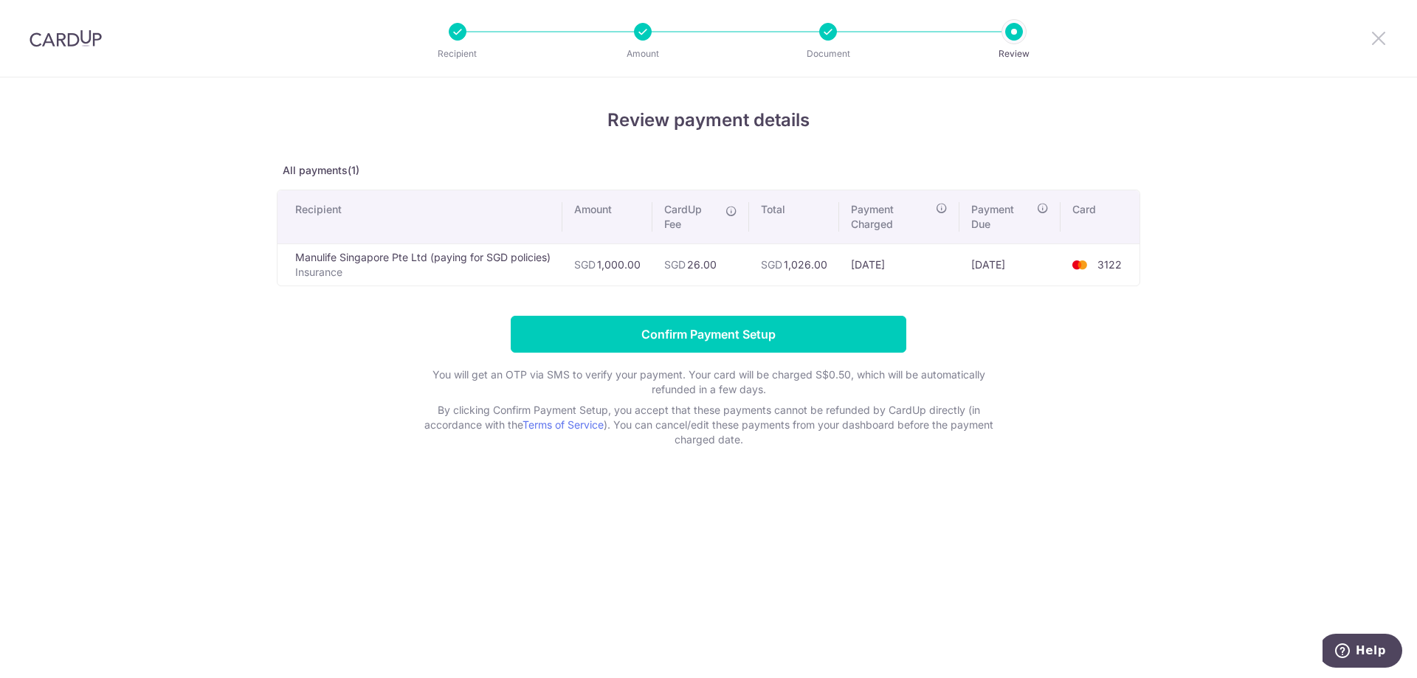
click at [1374, 35] on icon at bounding box center [1379, 38] width 18 height 18
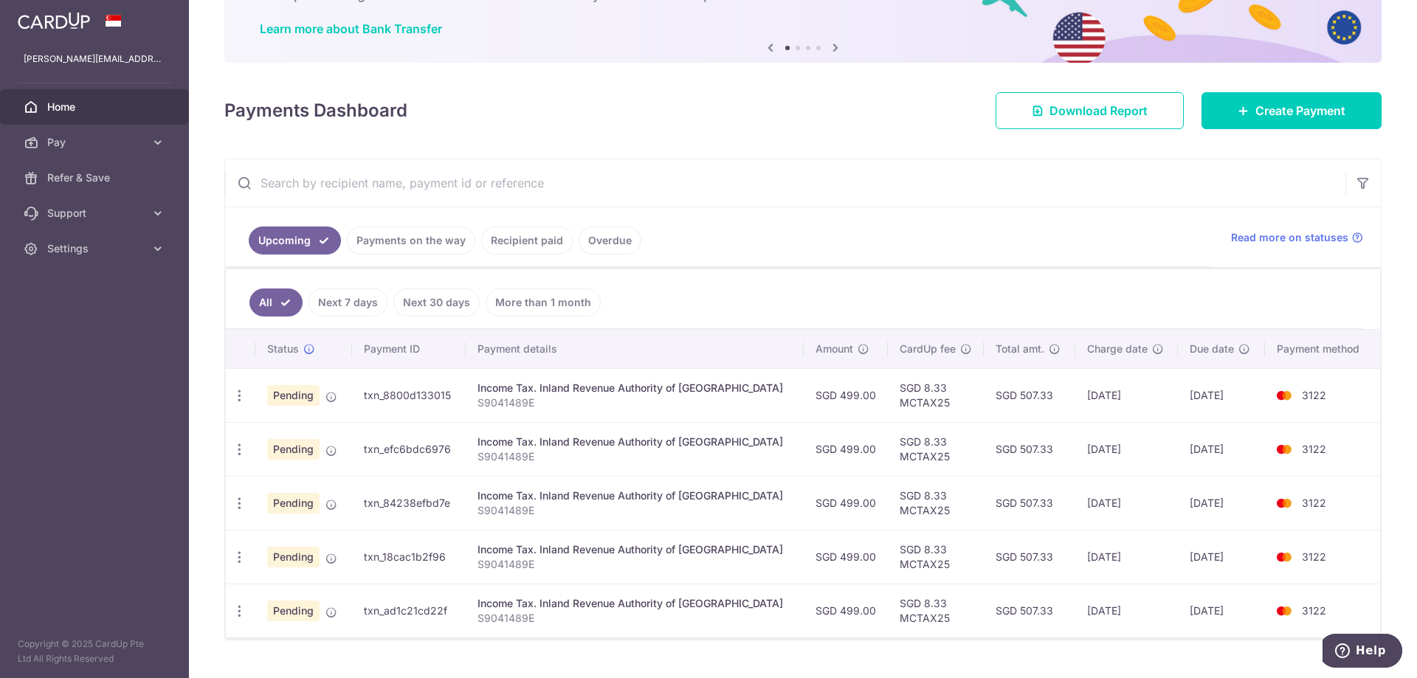
scroll to position [140, 0]
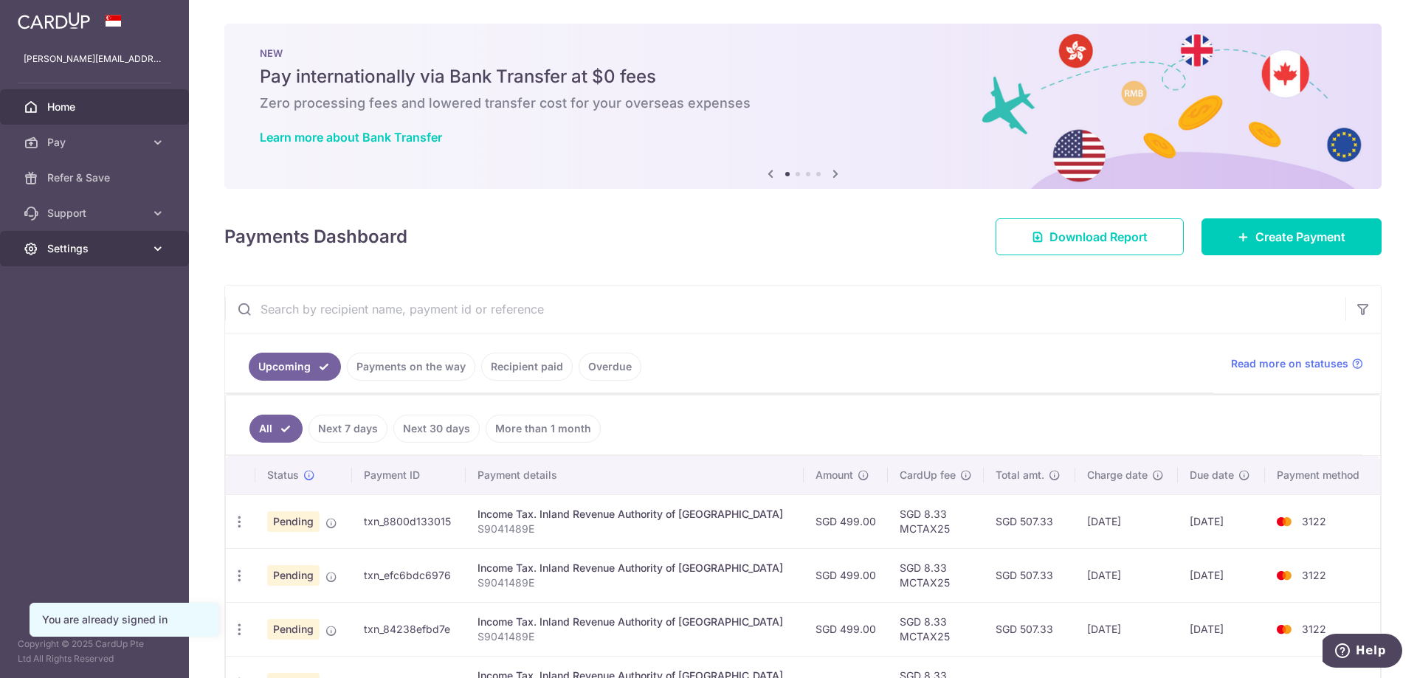
click at [104, 253] on span "Settings" at bounding box center [95, 248] width 97 height 15
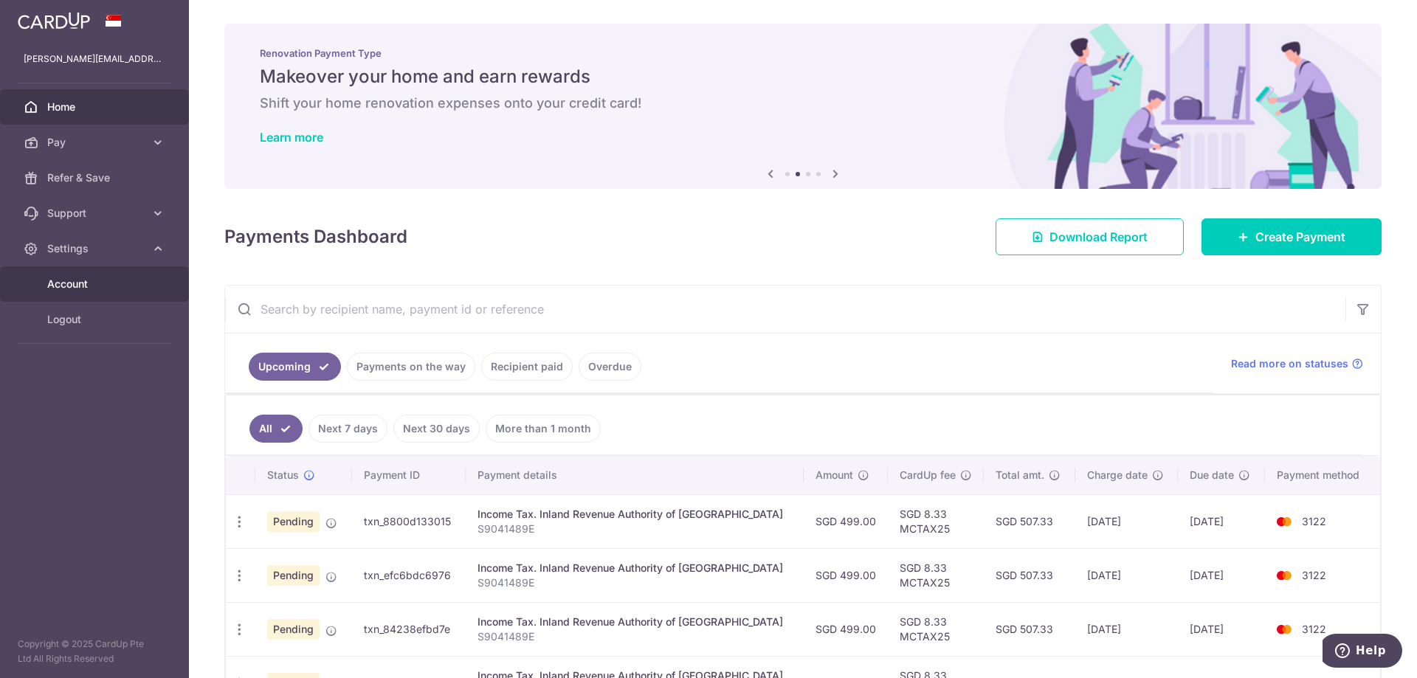
click at [66, 279] on span "Account" at bounding box center [95, 284] width 97 height 15
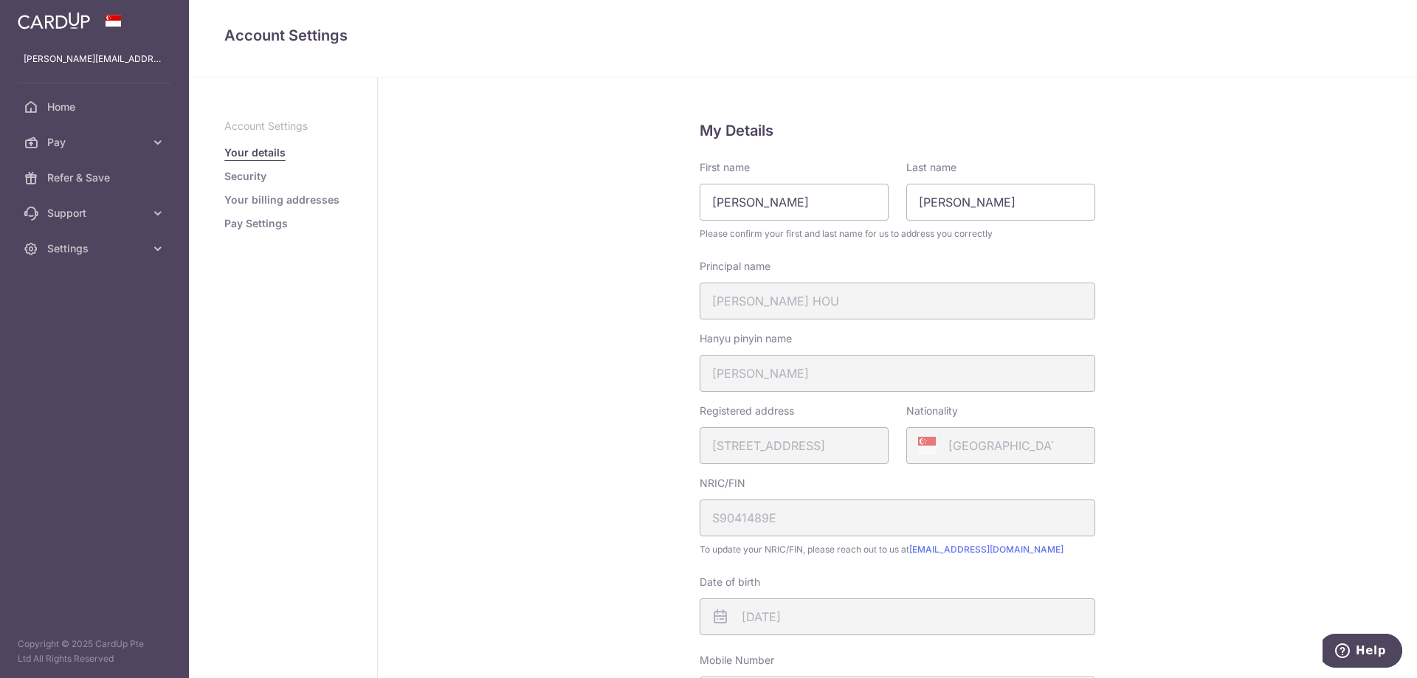
click at [255, 176] on link "Security" at bounding box center [245, 176] width 42 height 15
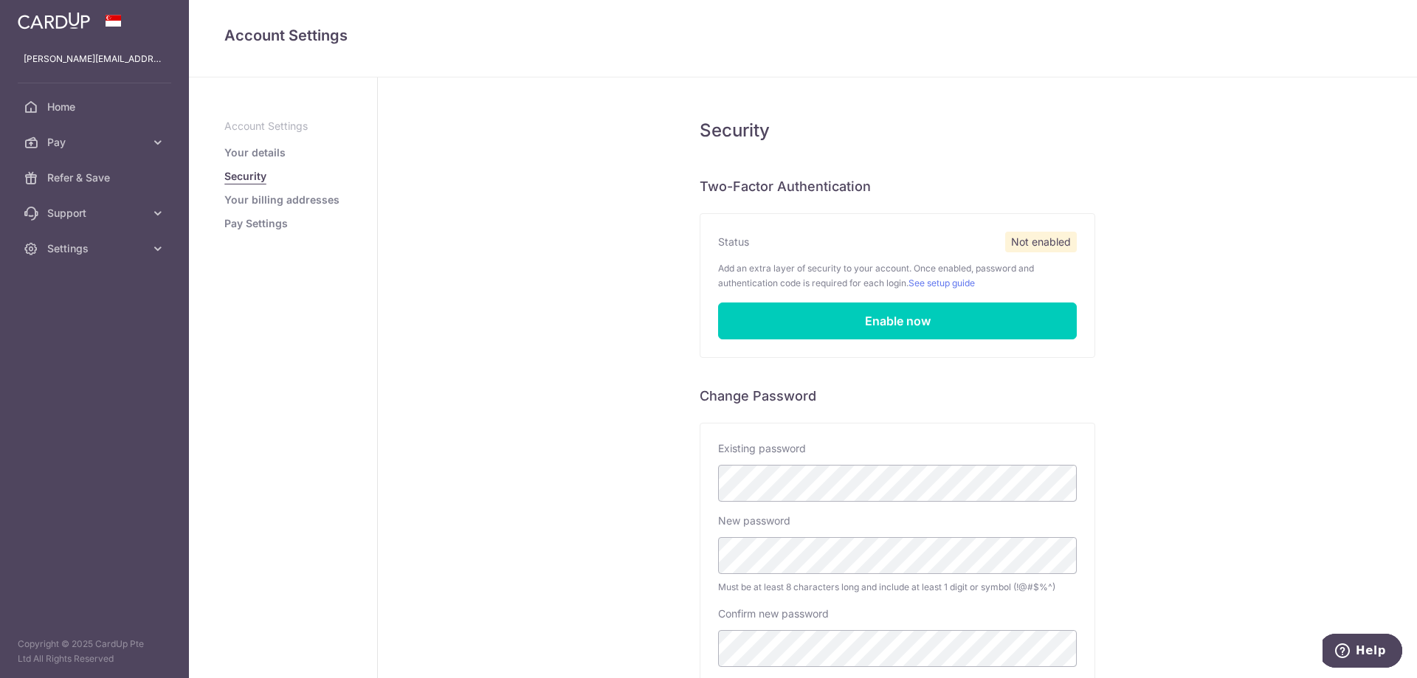
click at [275, 203] on link "Your billing addresses" at bounding box center [281, 200] width 115 height 15
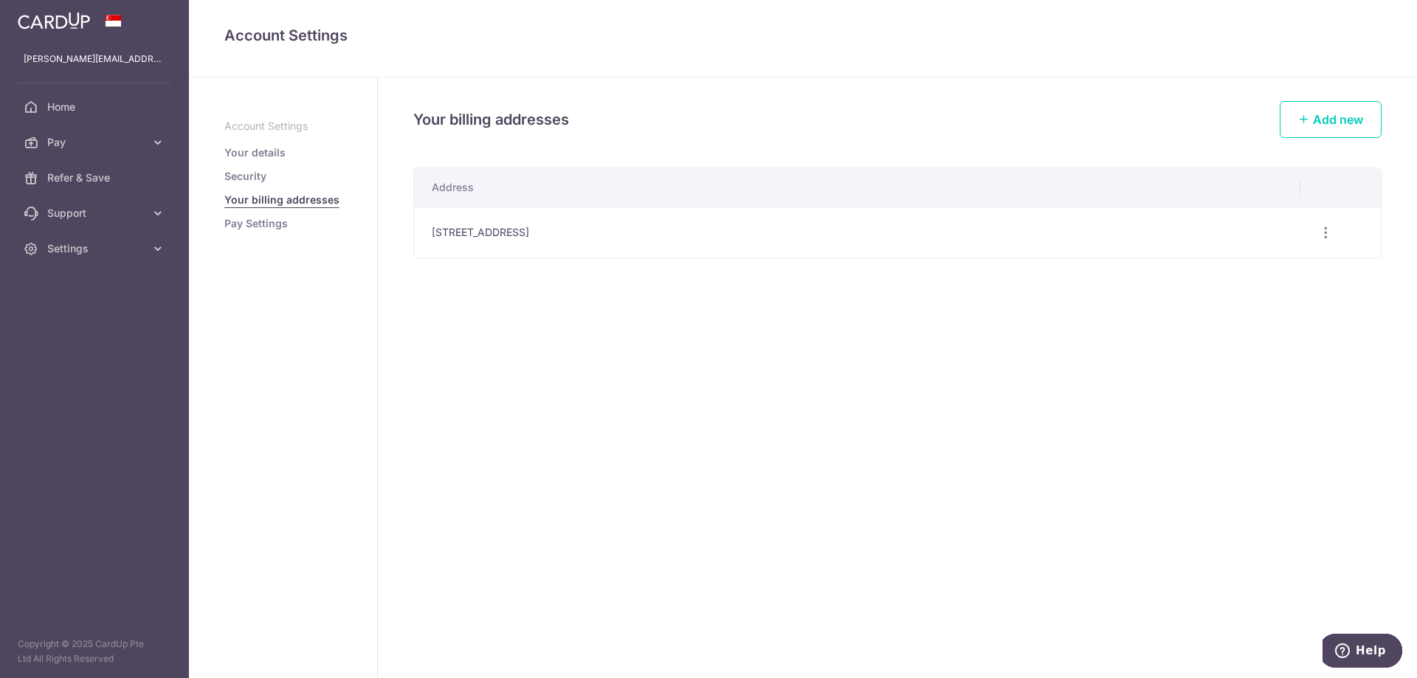
click at [260, 233] on aside "Account Settings Your details Security Your billing addresses Pay Settings" at bounding box center [283, 377] width 189 height 601
click at [261, 227] on link "Pay Settings" at bounding box center [255, 223] width 63 height 15
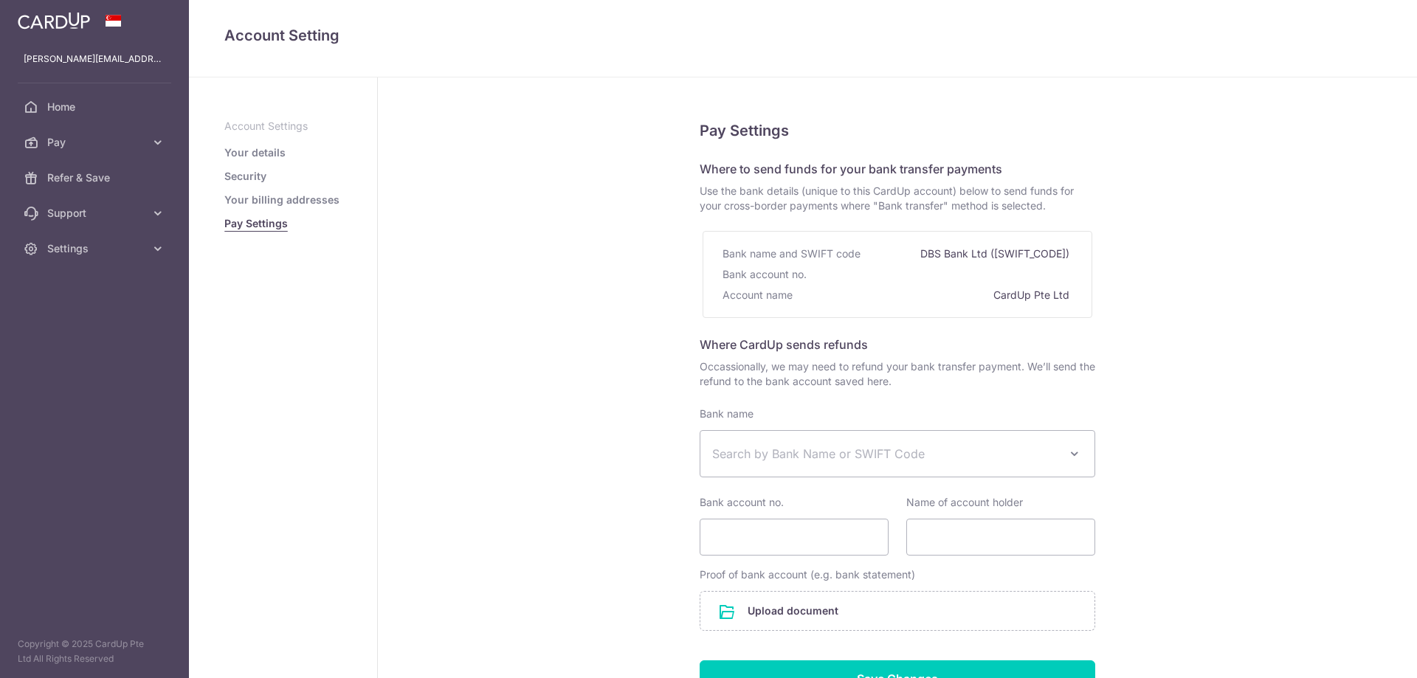
select select
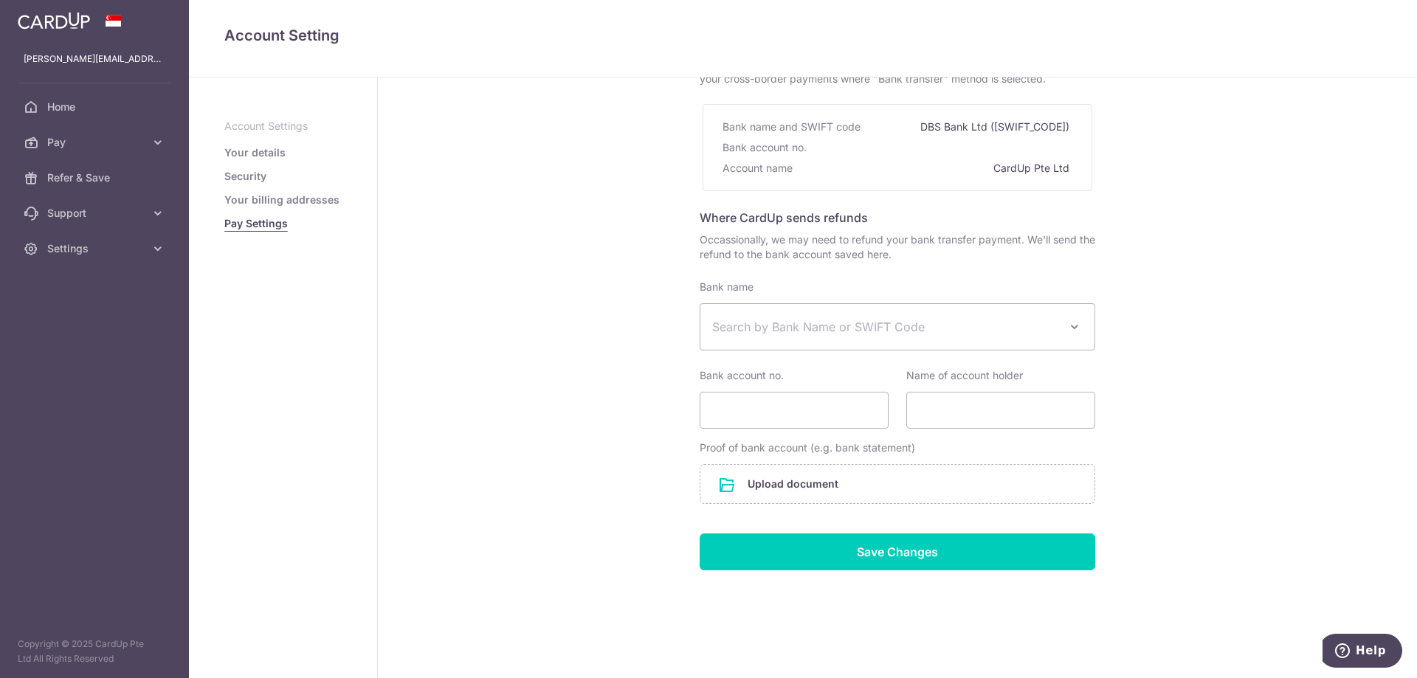
scroll to position [130, 0]
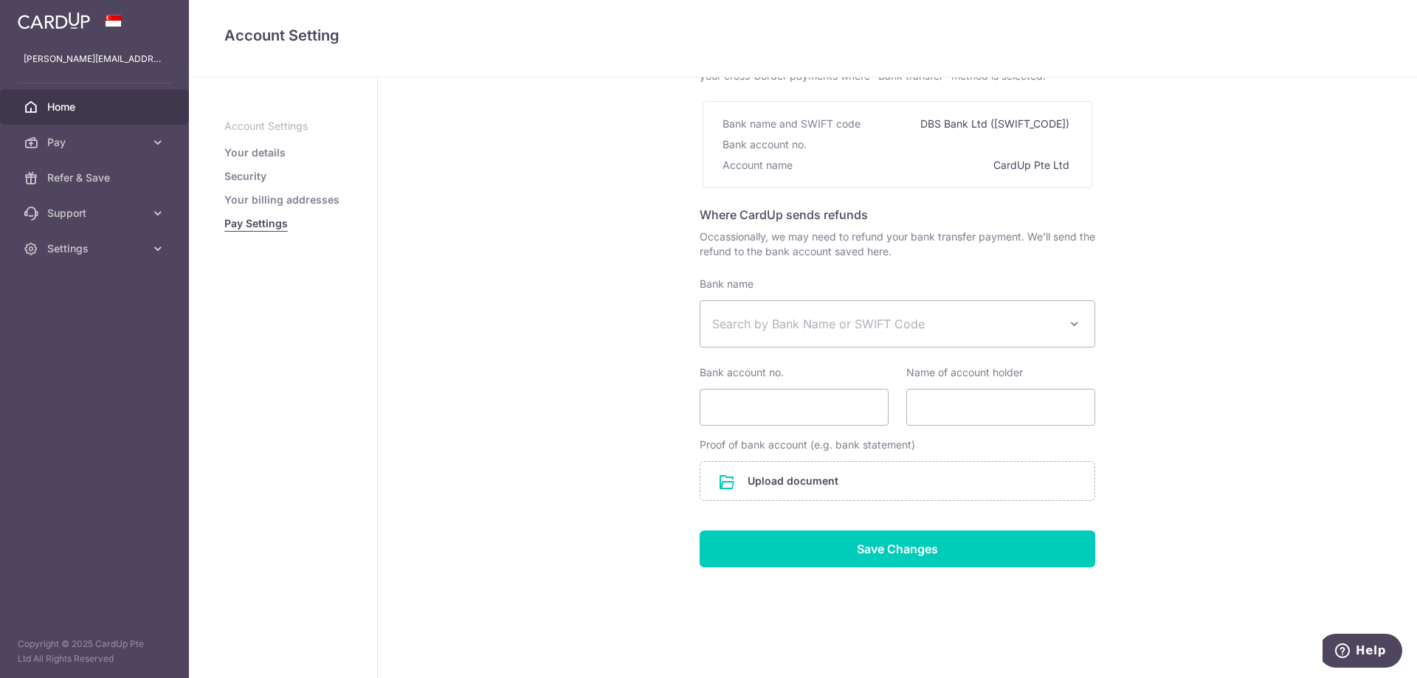
click at [92, 99] on link "Home" at bounding box center [94, 106] width 189 height 35
